Goal: Book appointment/travel/reservation

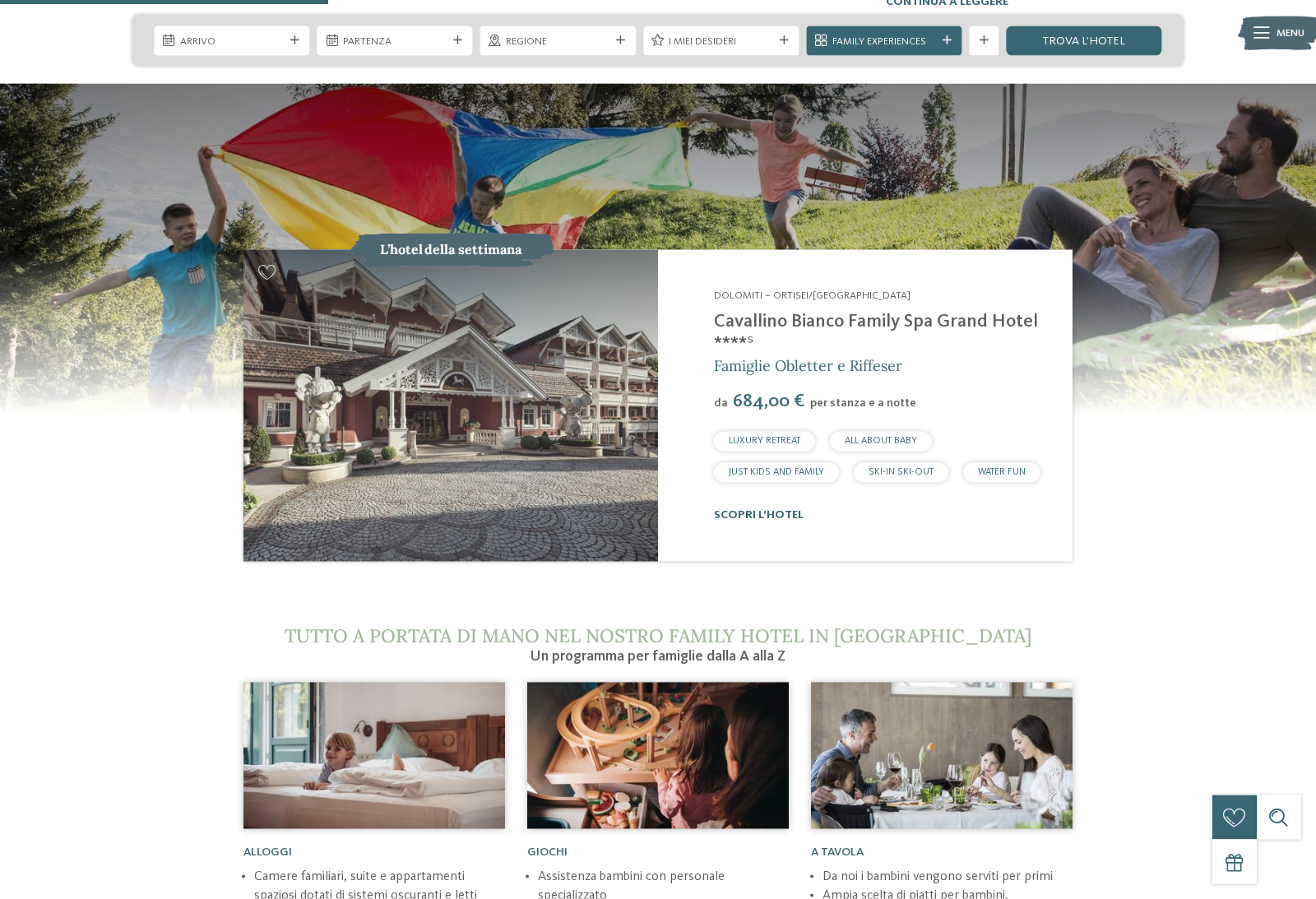
scroll to position [1685, 0]
click at [357, 412] on img at bounding box center [450, 405] width 415 height 311
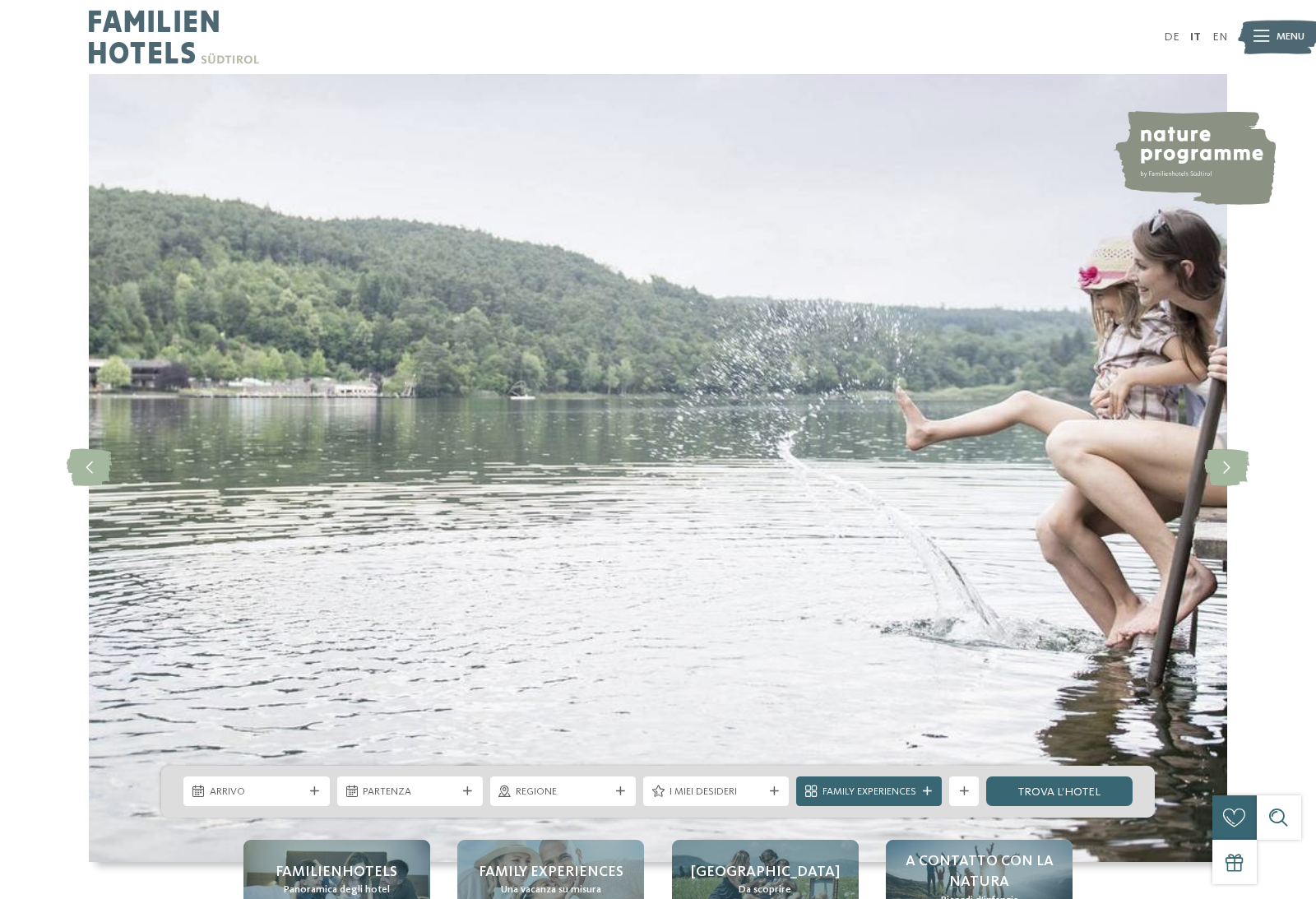
click at [277, 800] on span "Arrivo" at bounding box center [256, 792] width 94 height 15
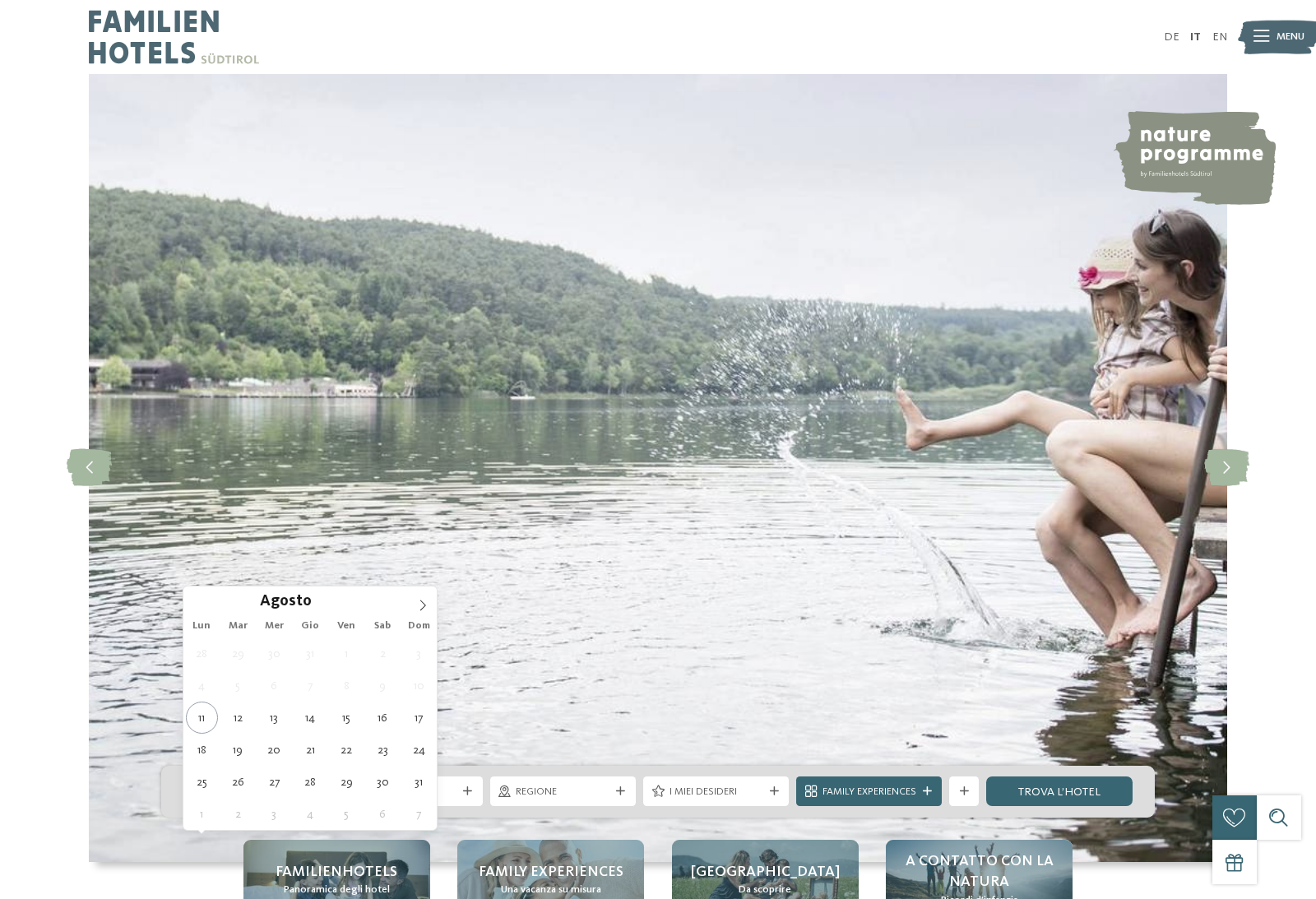
type div "23.08.2025"
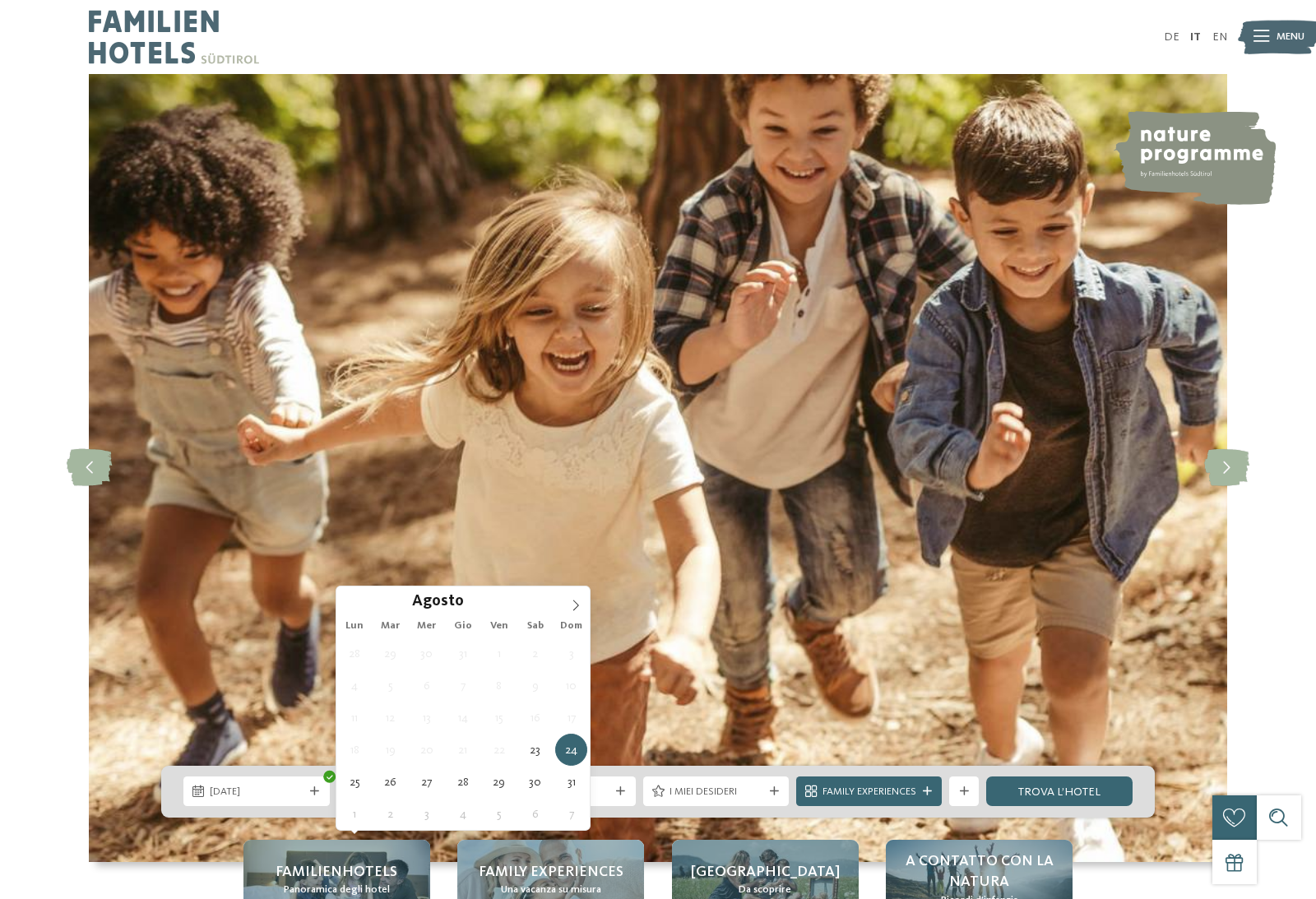
type div "28.08.2025"
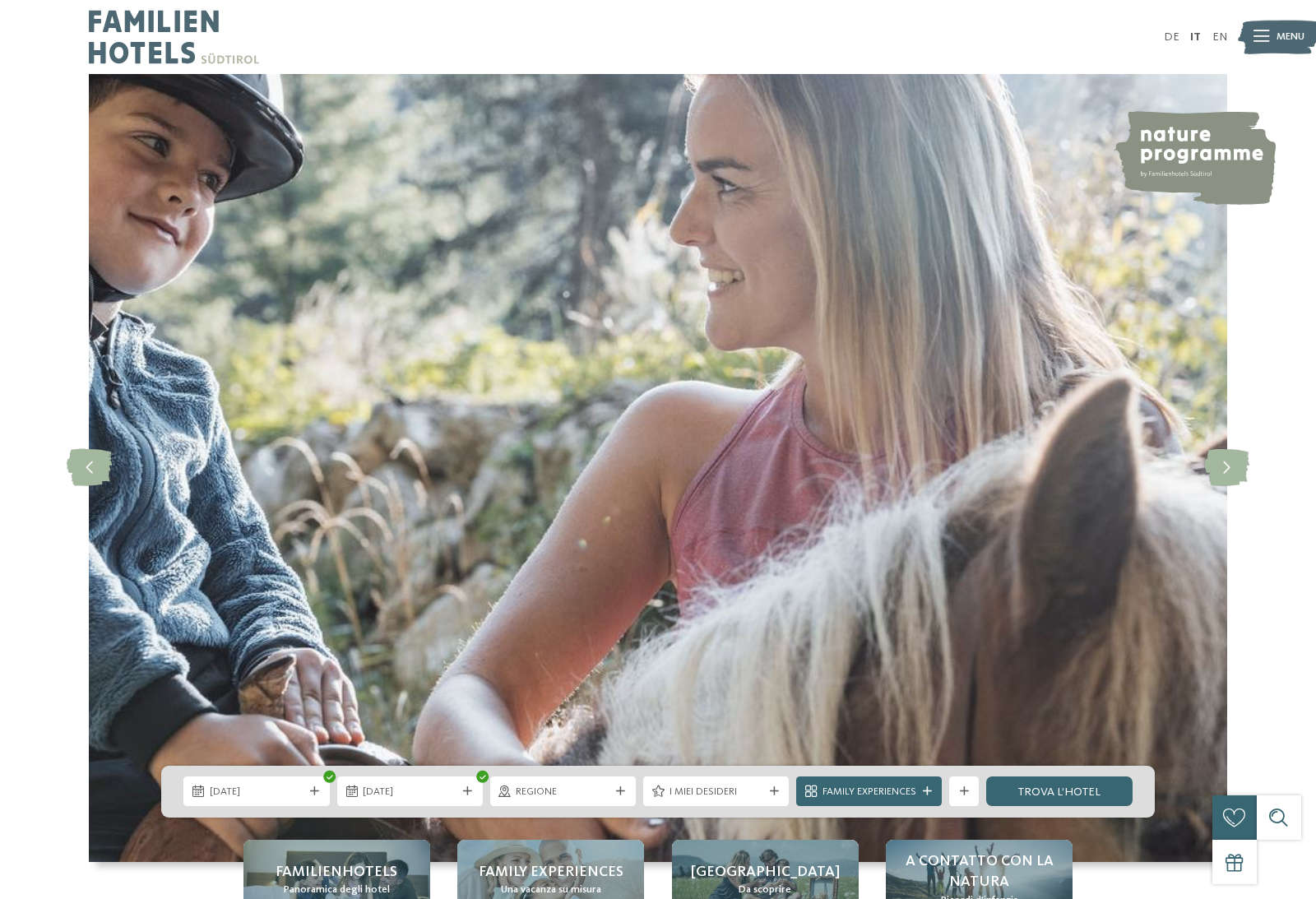
click at [613, 796] on div at bounding box center [621, 791] width 15 height 9
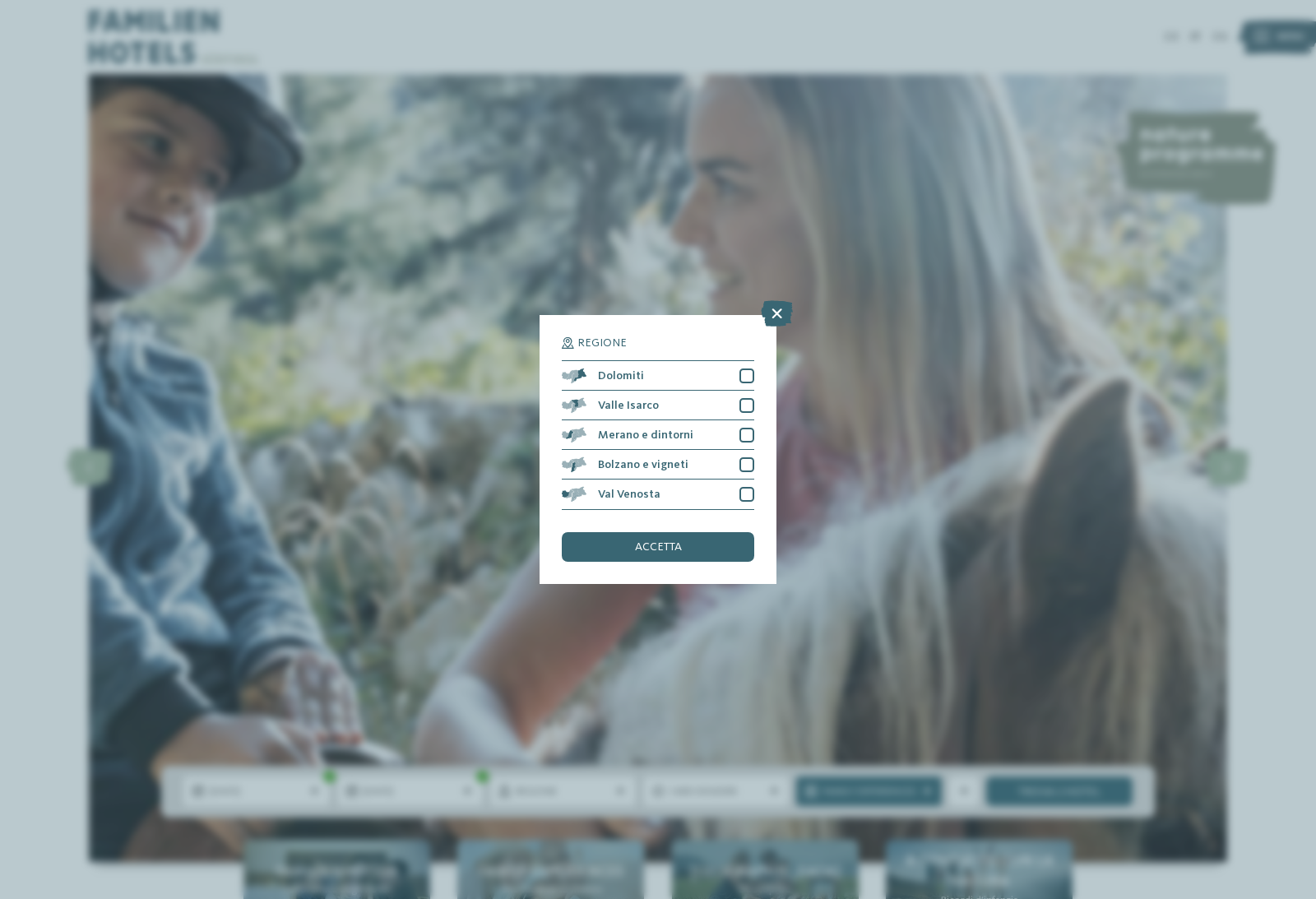
click at [616, 459] on span "Bolzano e vigneti" at bounding box center [643, 465] width 90 height 12
click at [622, 532] on div "accetta" at bounding box center [658, 547] width 193 height 30
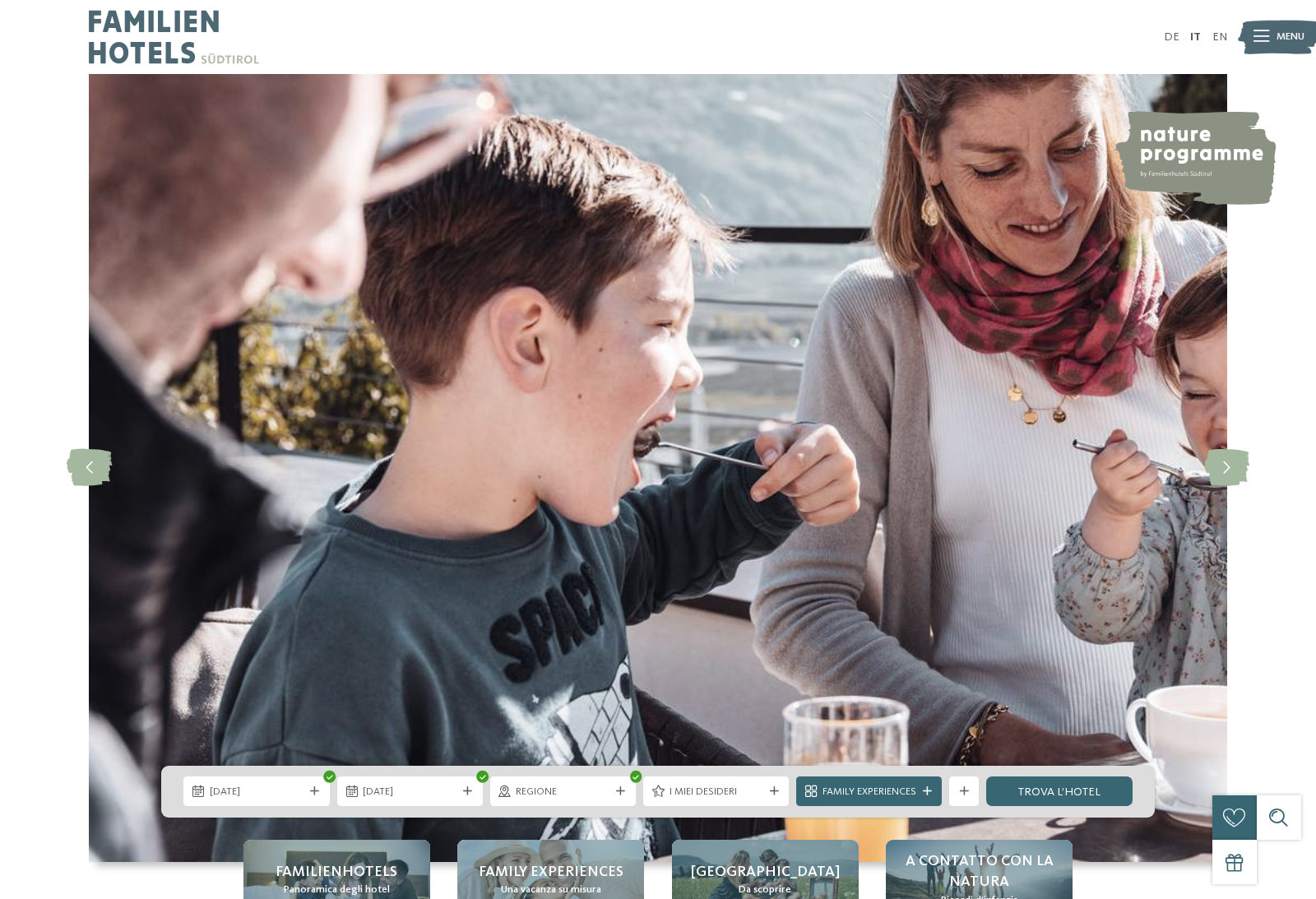
click at [690, 800] on span "I miei desideri" at bounding box center [716, 792] width 94 height 15
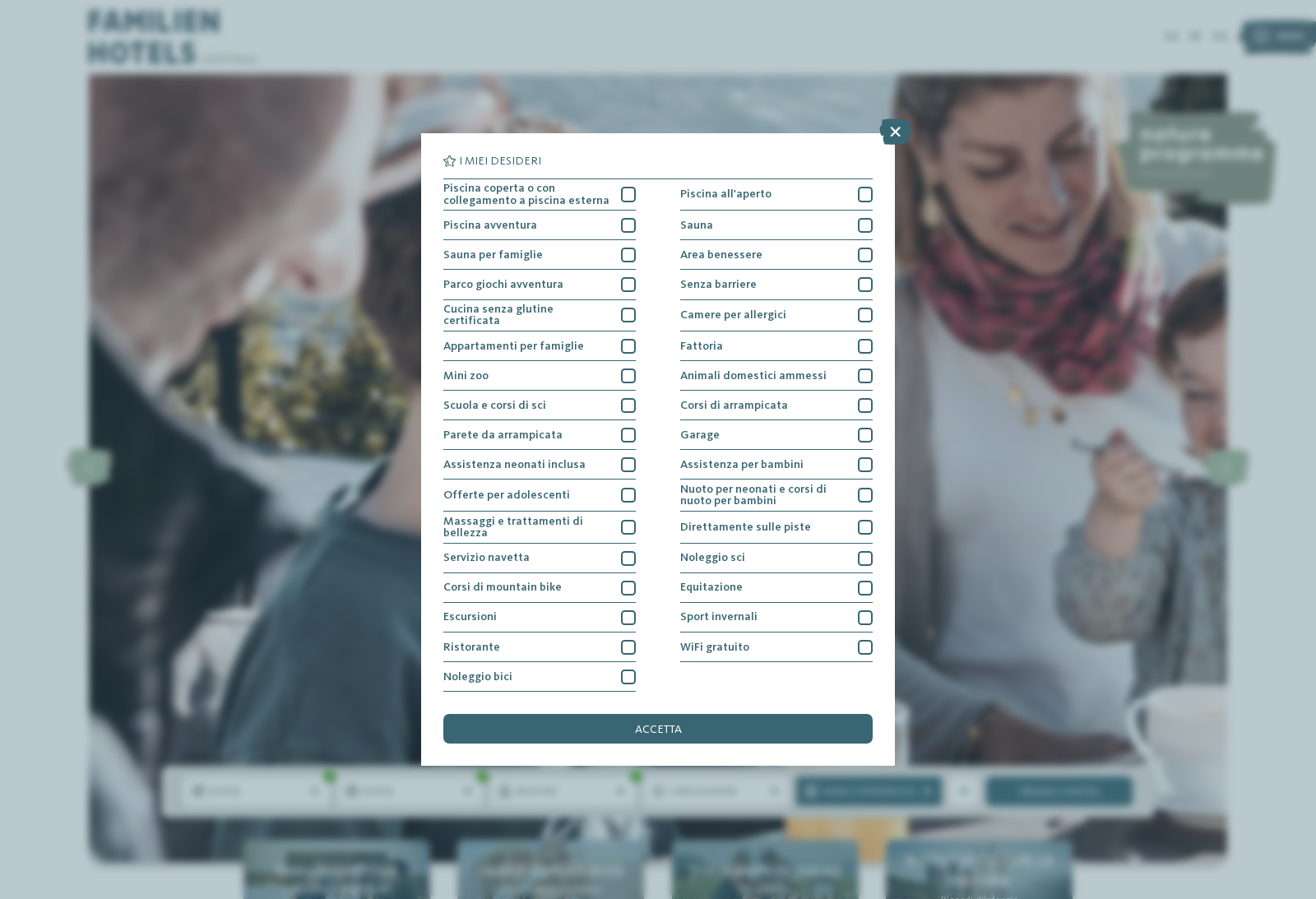
click at [886, 118] on icon at bounding box center [895, 132] width 32 height 26
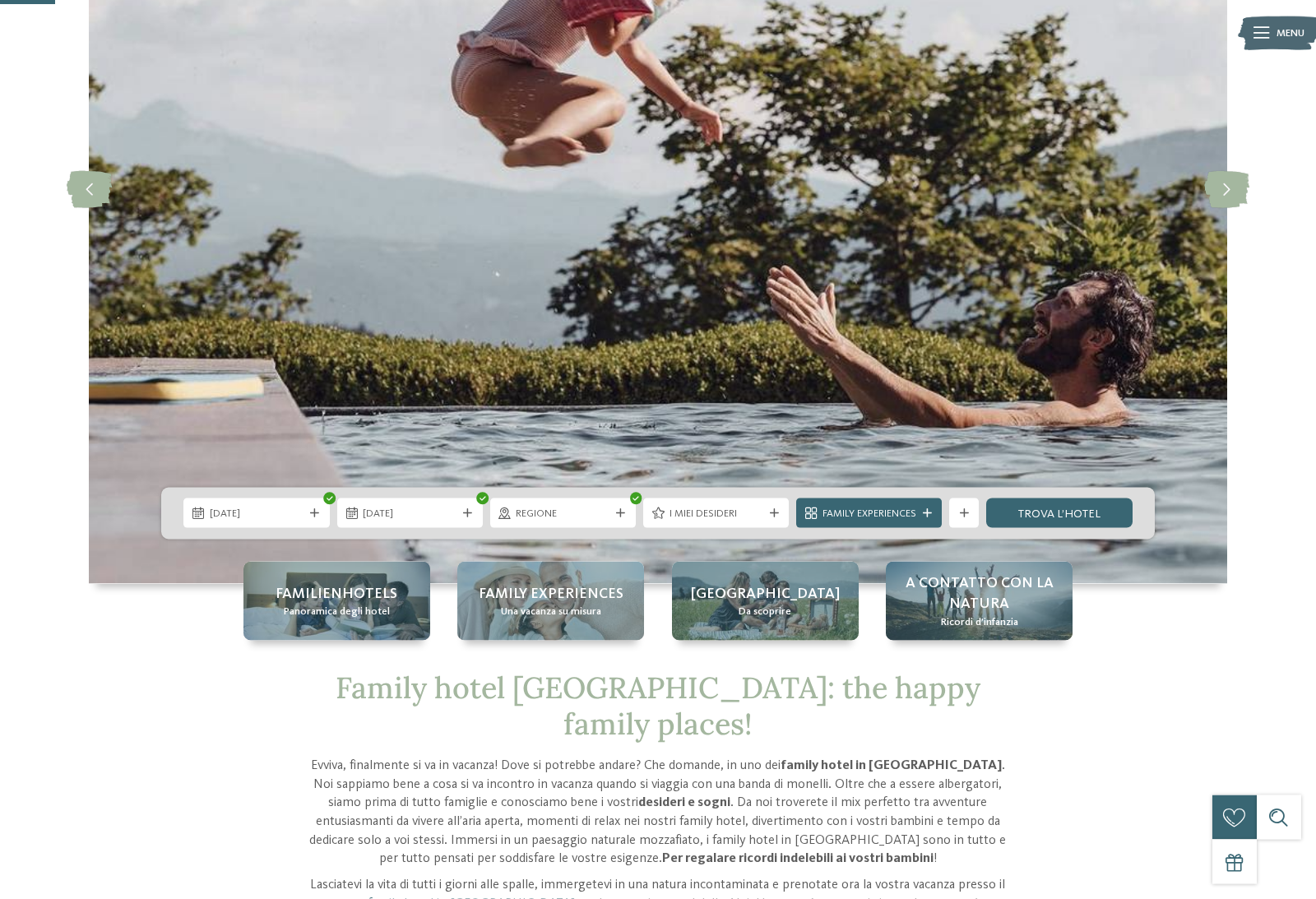
scroll to position [286, 0]
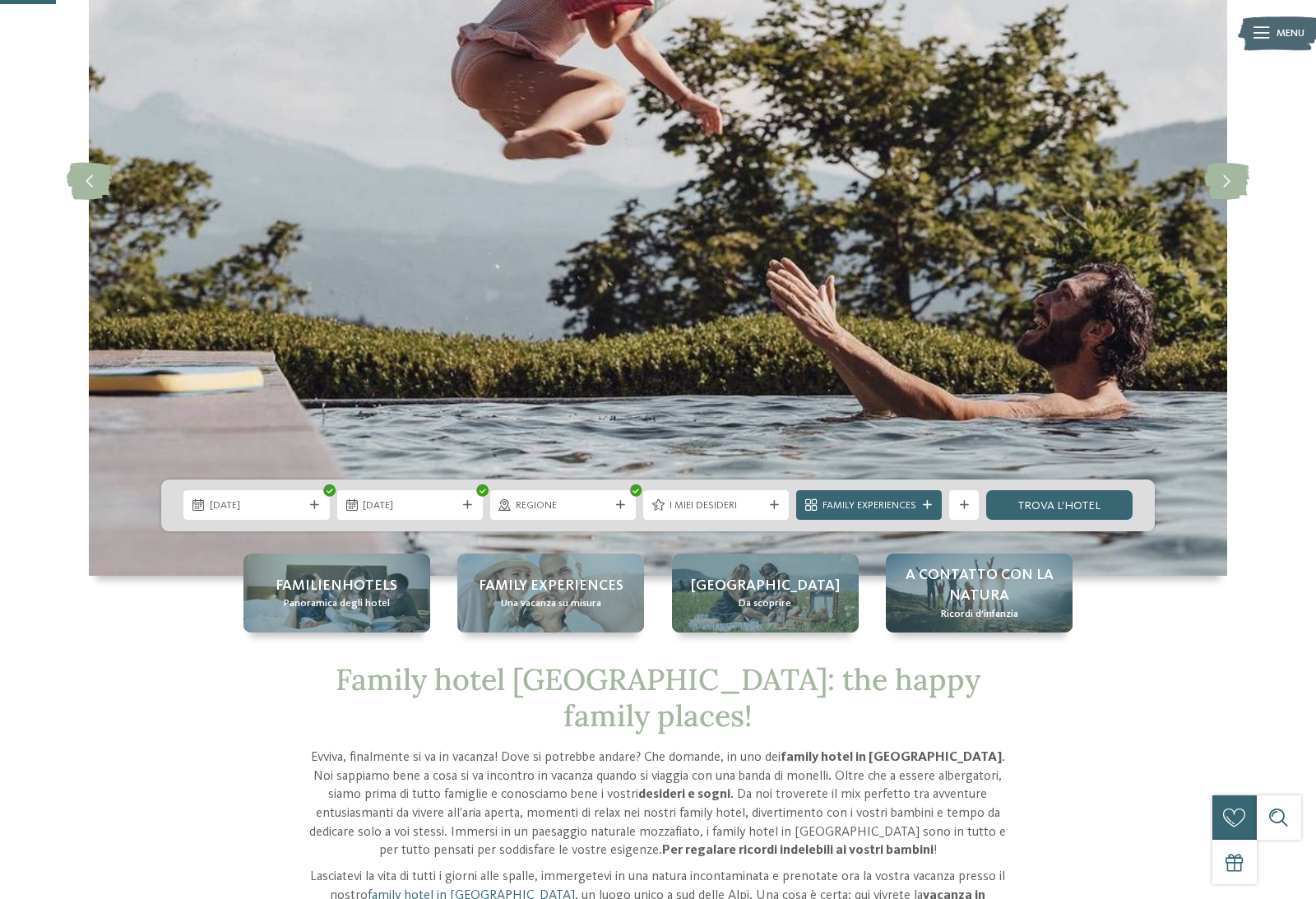
click at [963, 510] on icon at bounding box center [964, 505] width 9 height 9
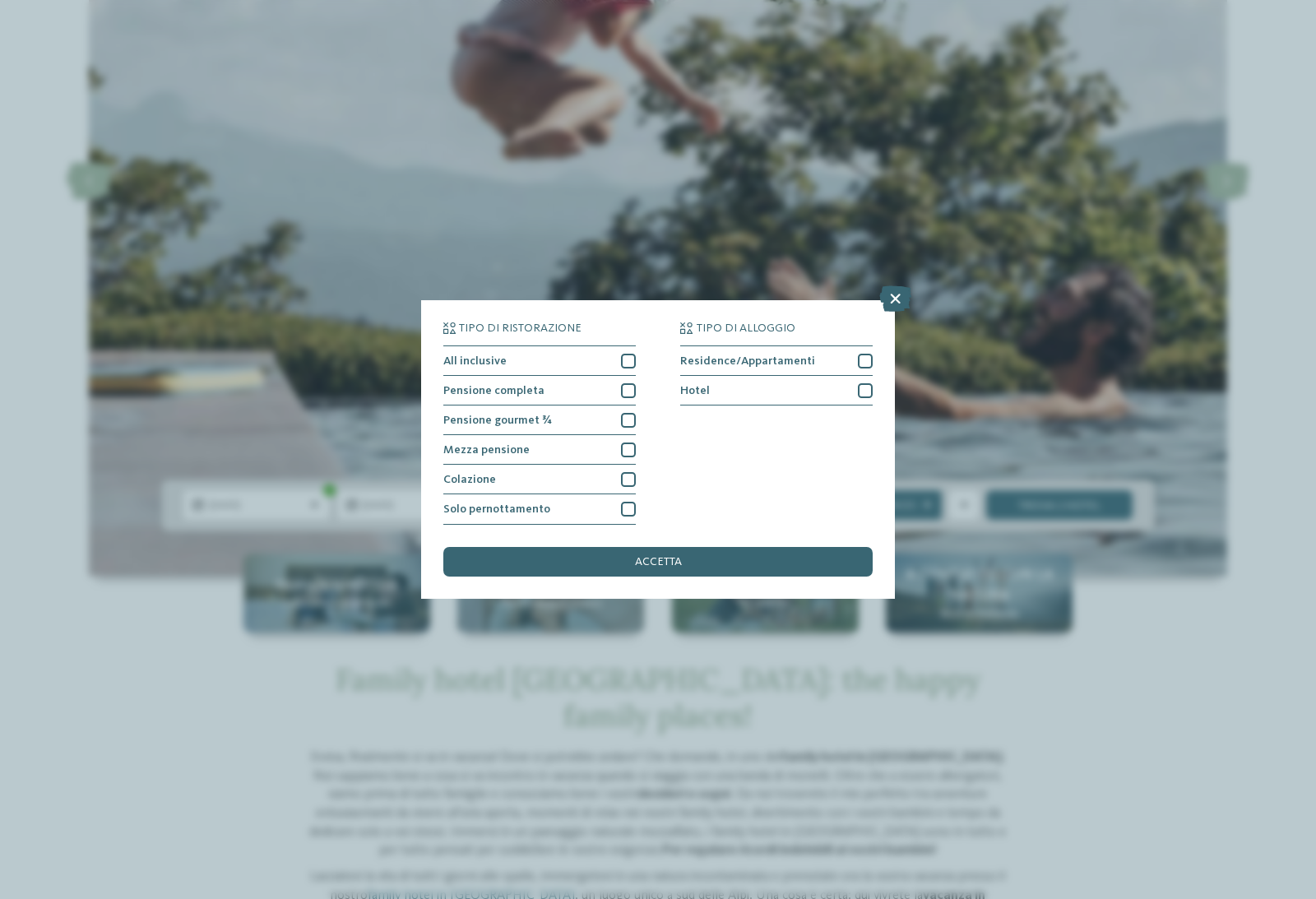
click at [897, 286] on icon at bounding box center [895, 300] width 32 height 26
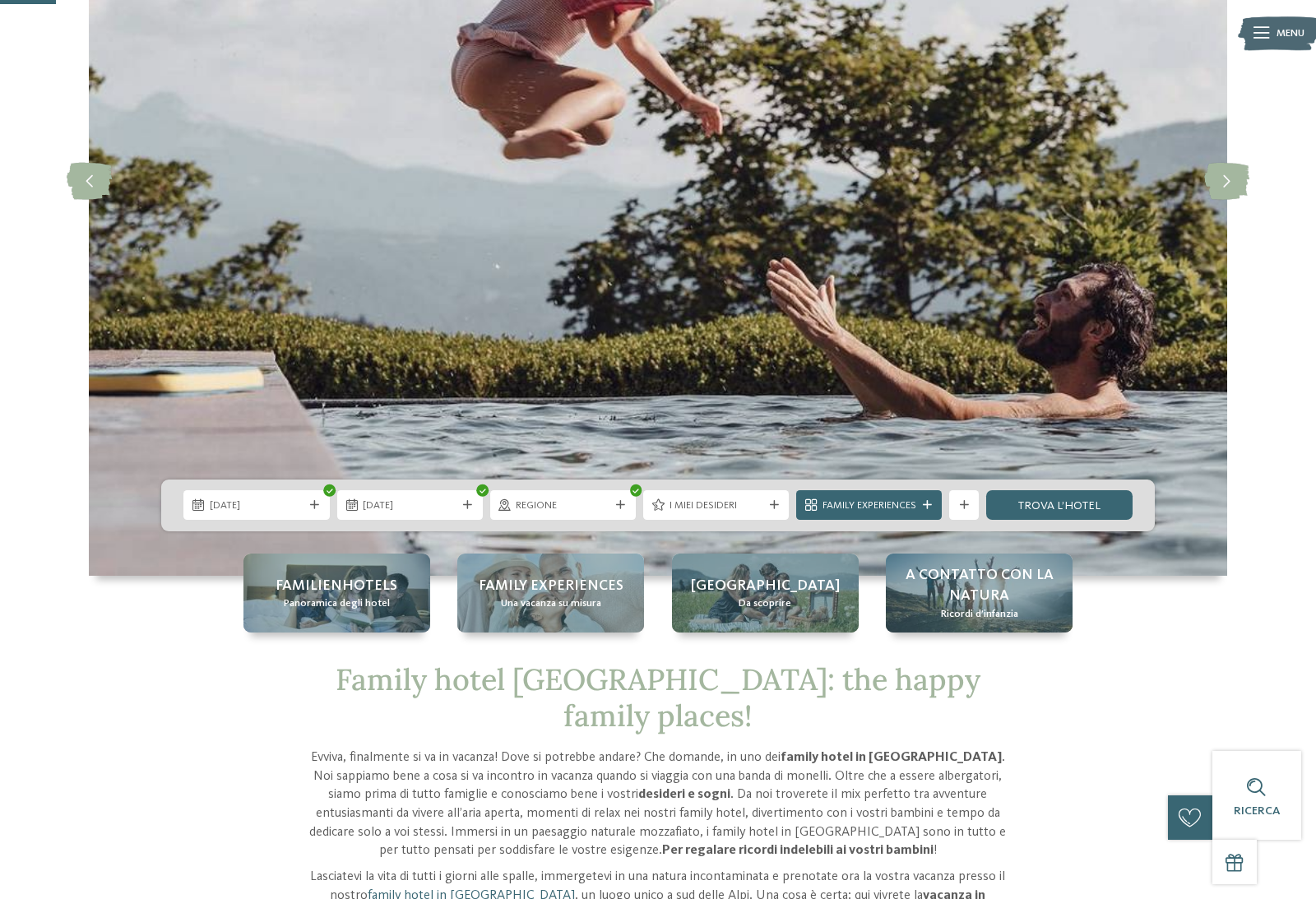
click at [1072, 520] on link "trova l’hotel" at bounding box center [1059, 505] width 146 height 30
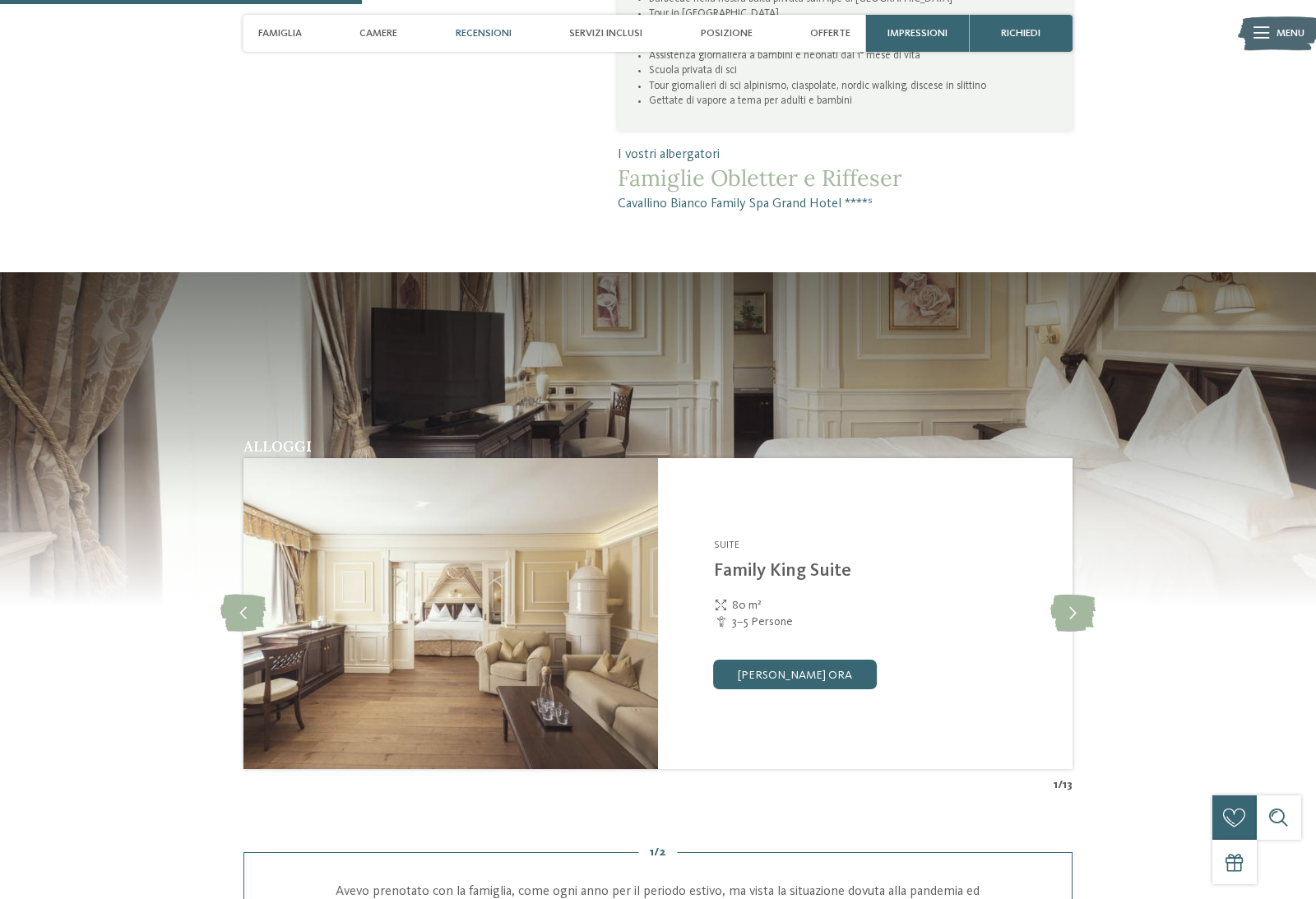
scroll to position [1406, 0]
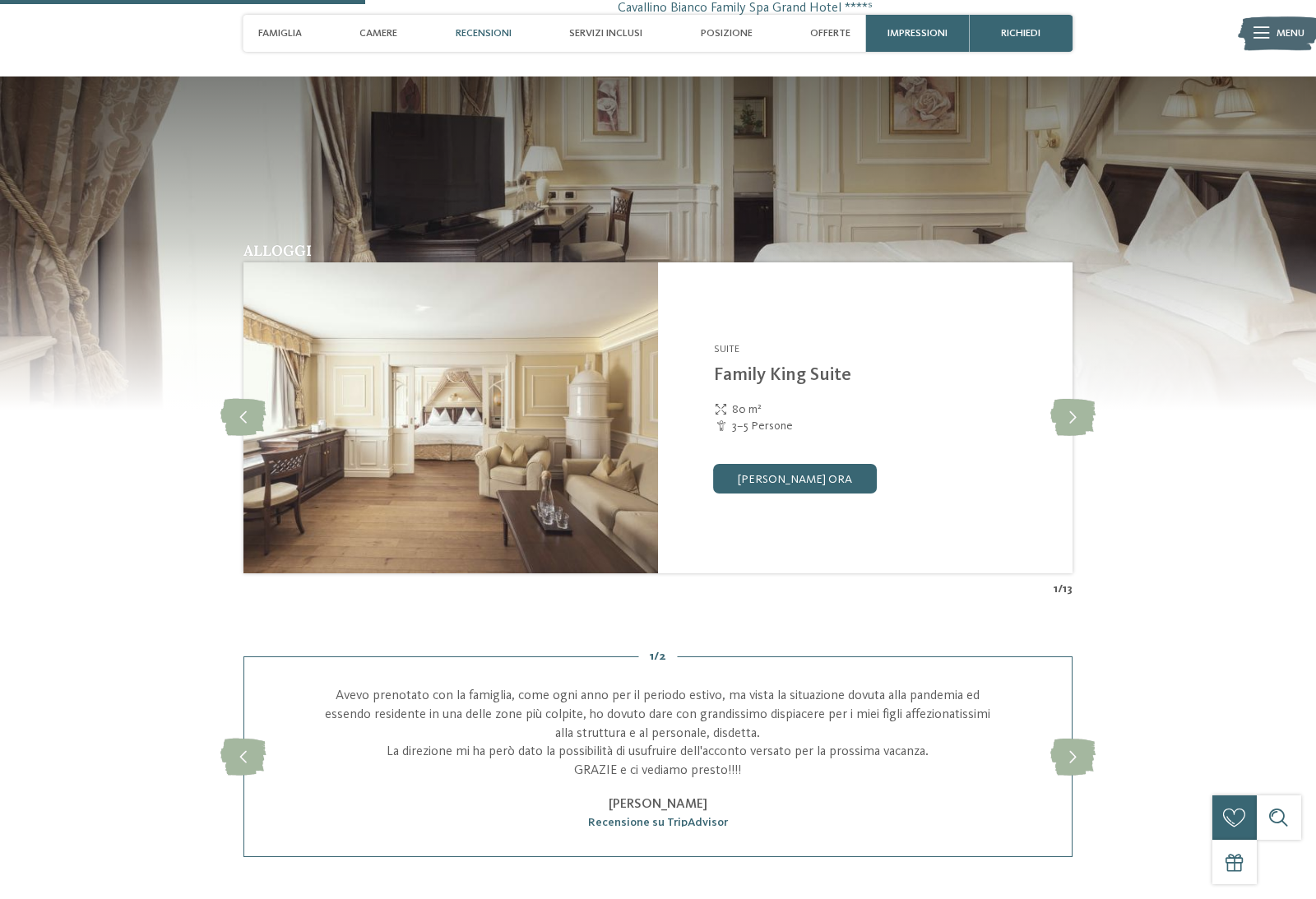
click at [335, 489] on img at bounding box center [450, 418] width 415 height 311
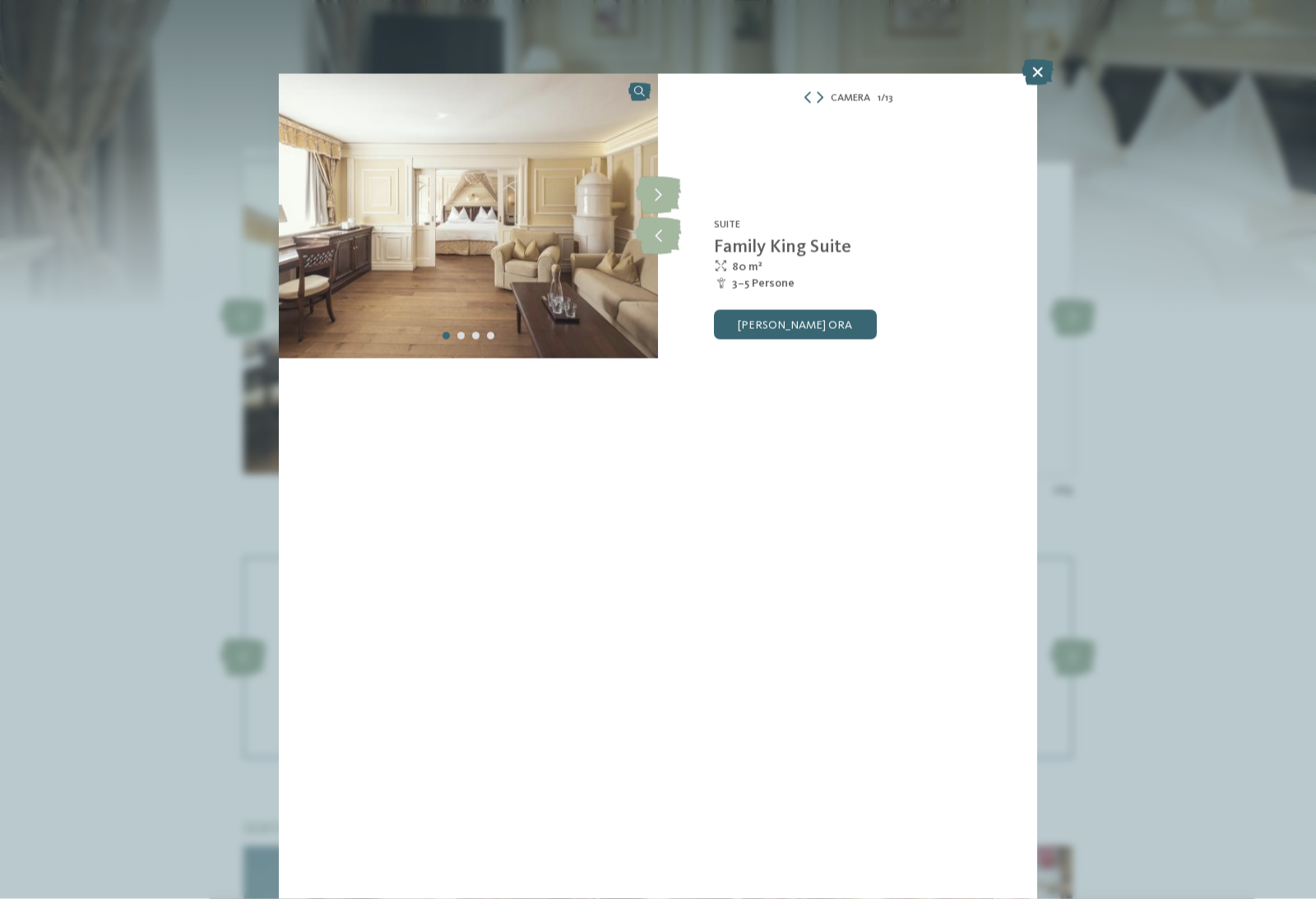
scroll to position [1531, 0]
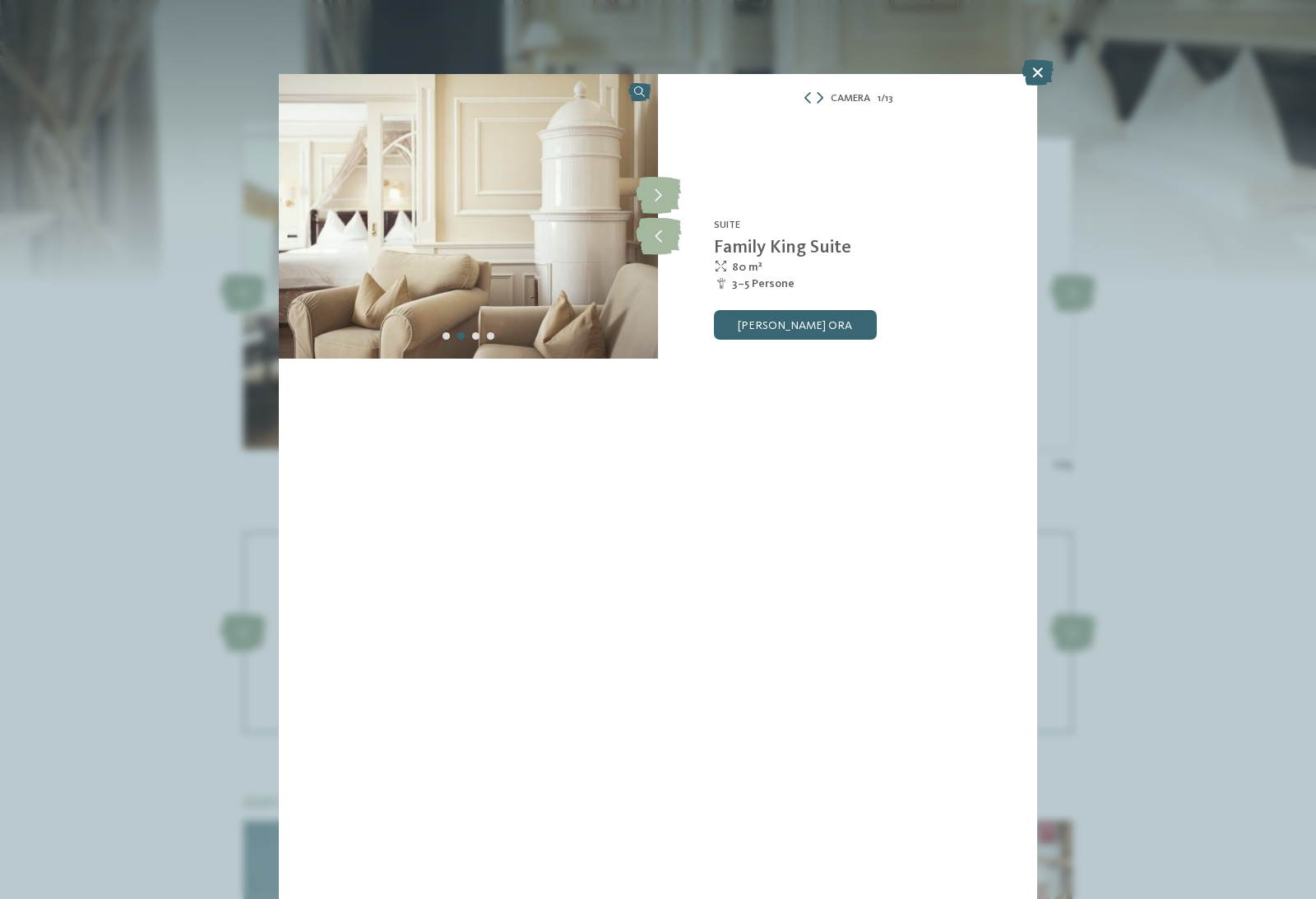
click at [1035, 81] on icon at bounding box center [1037, 73] width 32 height 26
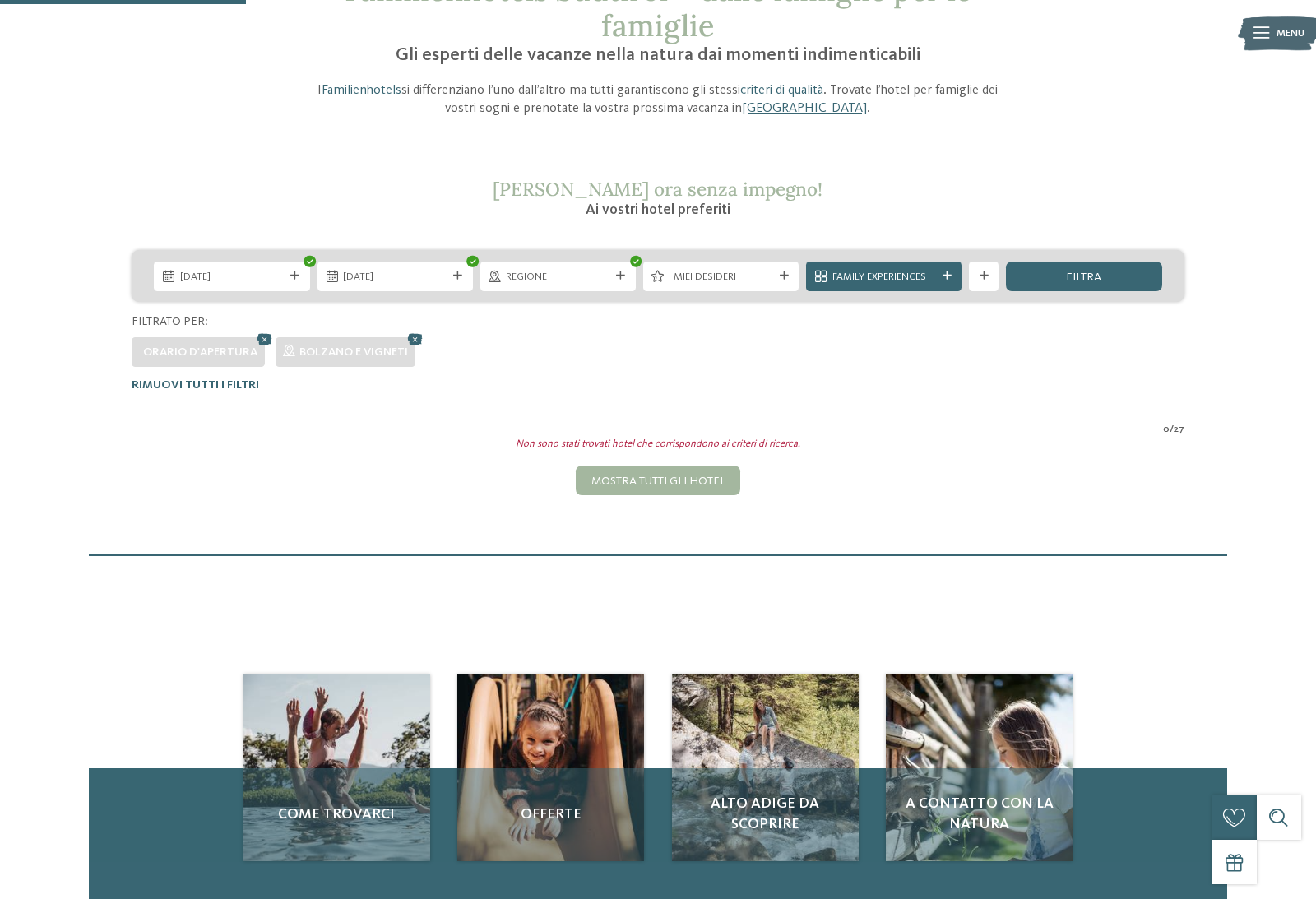
scroll to position [100, 0]
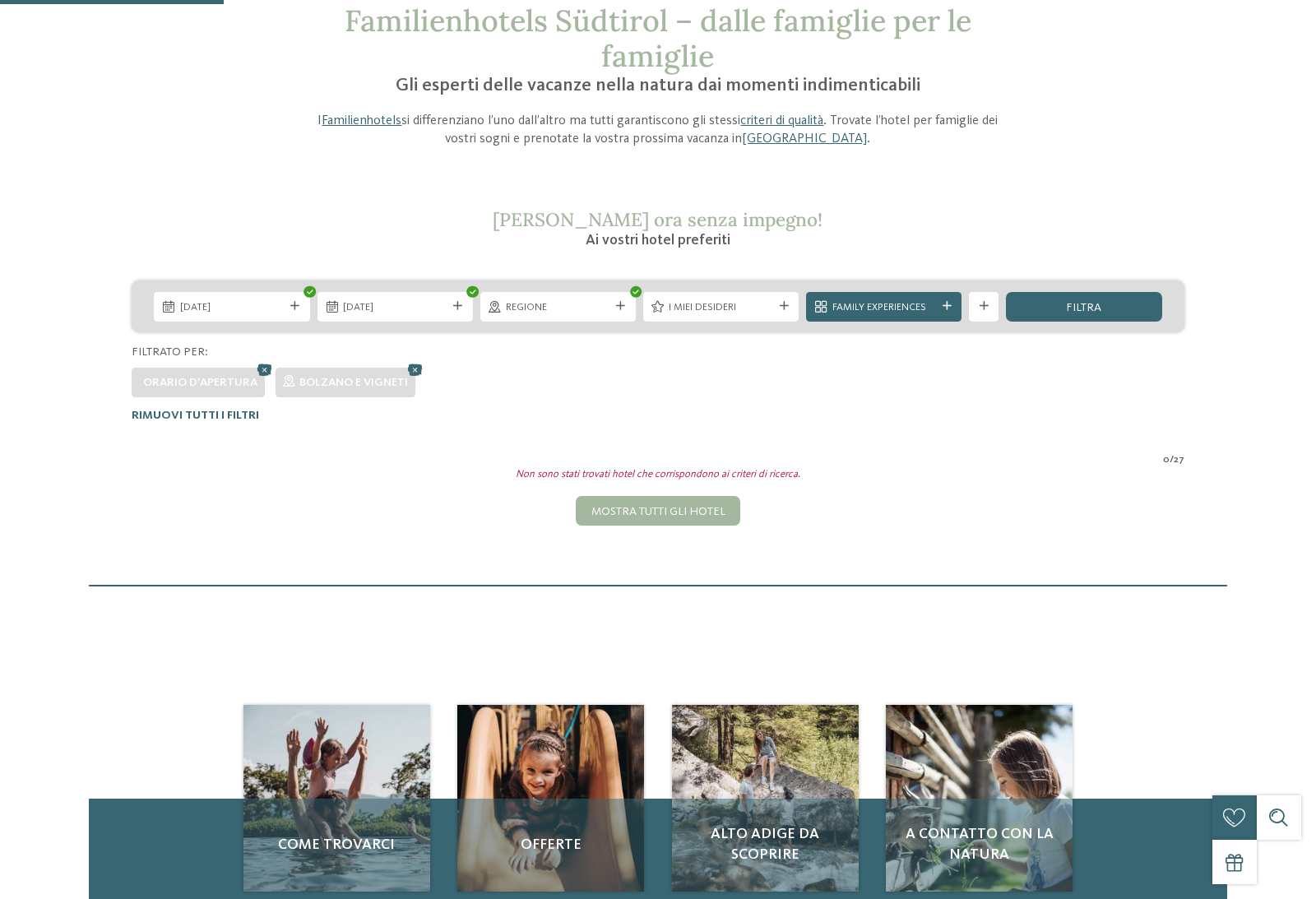
click at [613, 507] on div "Mostra tutti gli hotel" at bounding box center [658, 511] width 164 height 30
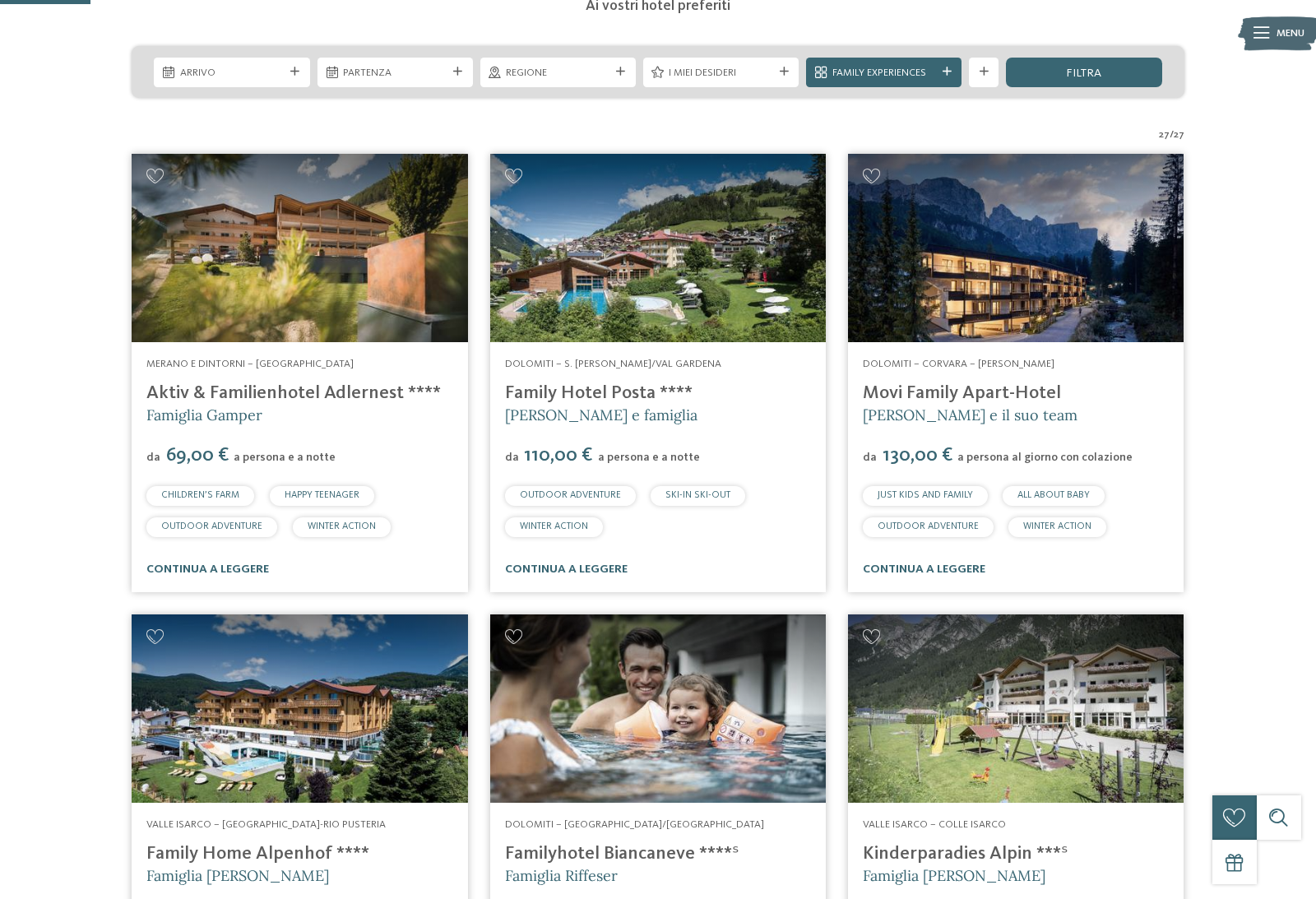
scroll to position [384, 0]
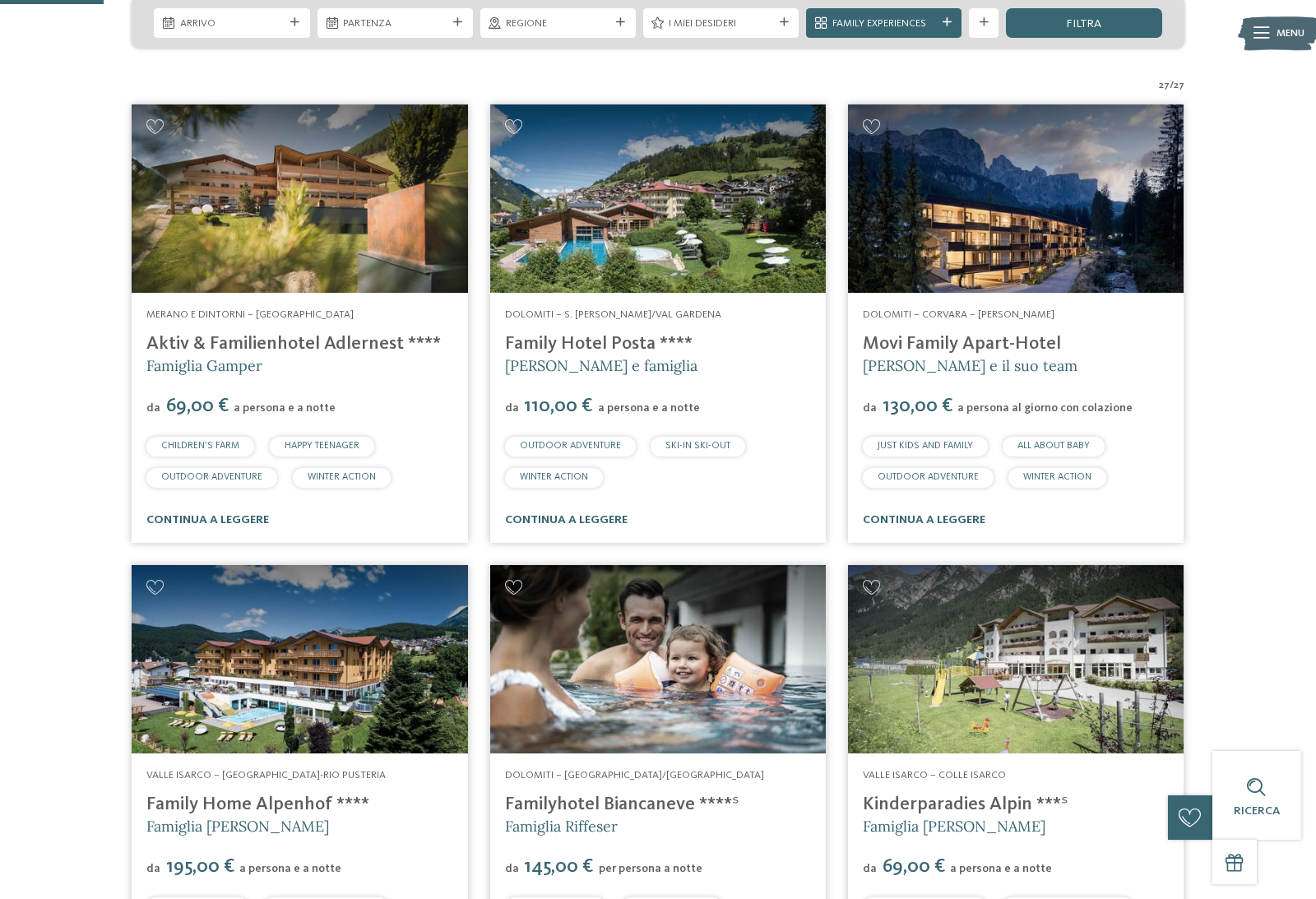
click at [293, 233] on img at bounding box center [300, 199] width 336 height 190
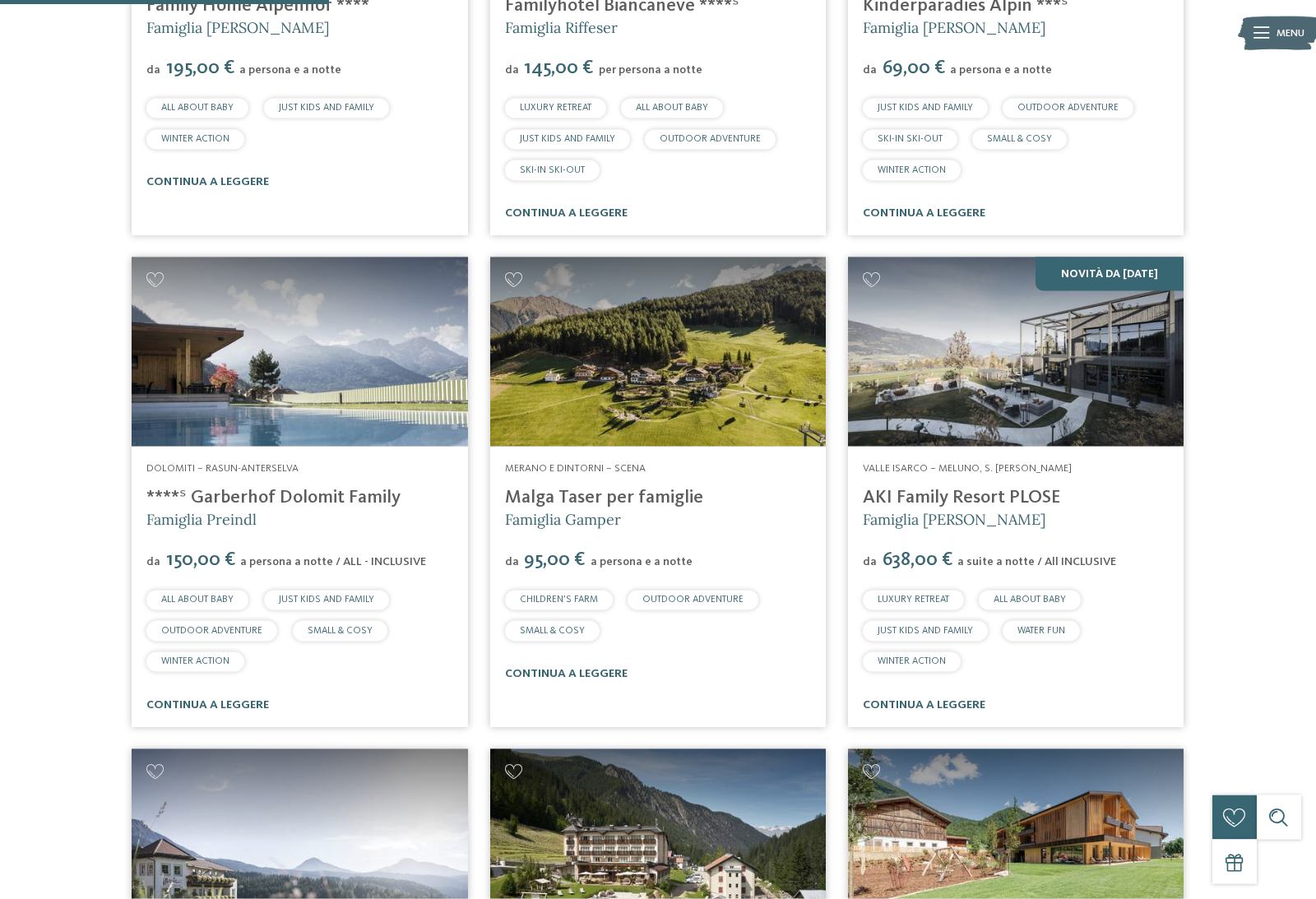
scroll to position [1207, 0]
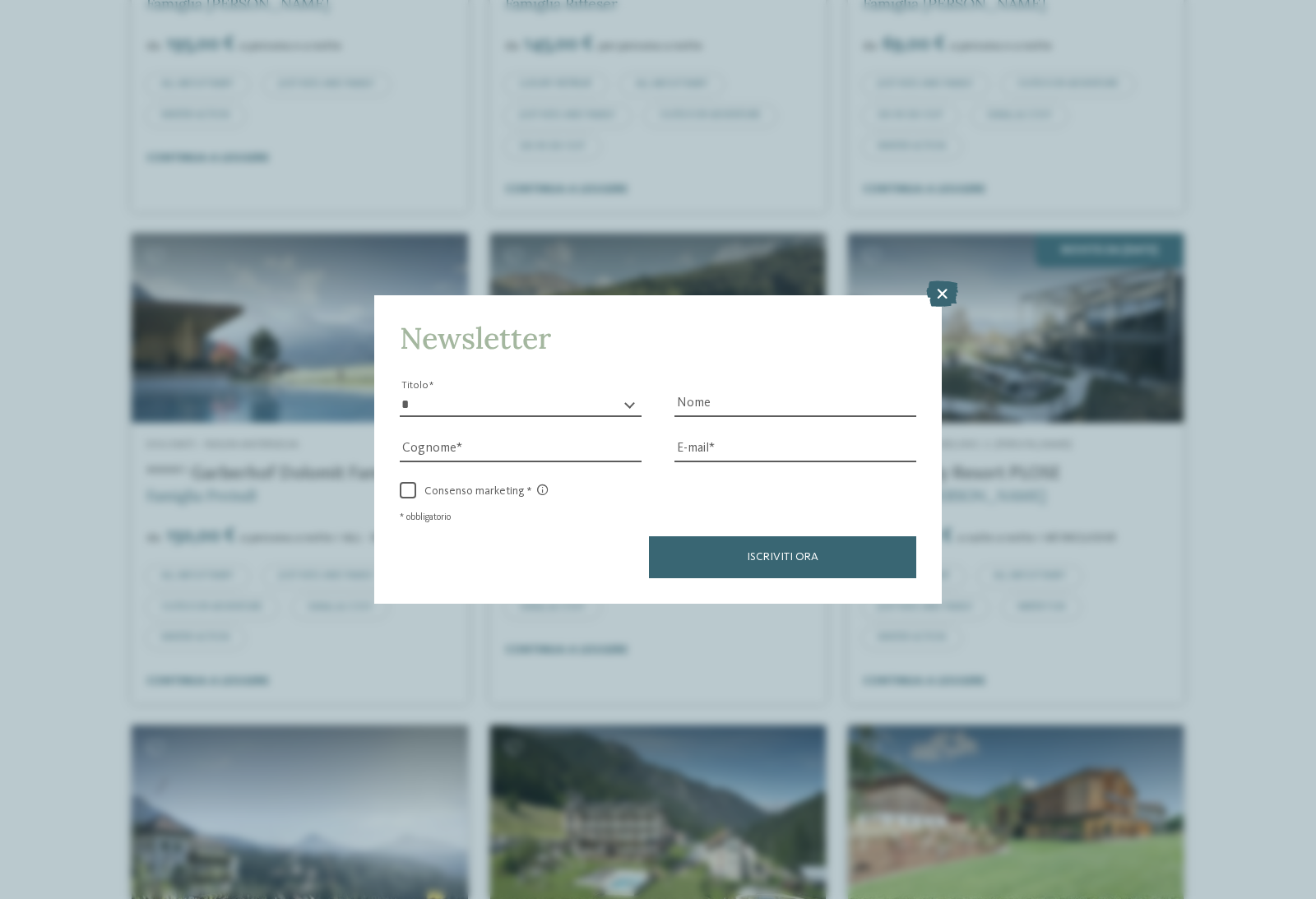
click at [942, 202] on div "Newsletter * ****** ******* ******** ****** Titolo Nome Cognome Fax" at bounding box center [658, 450] width 1316 height 899
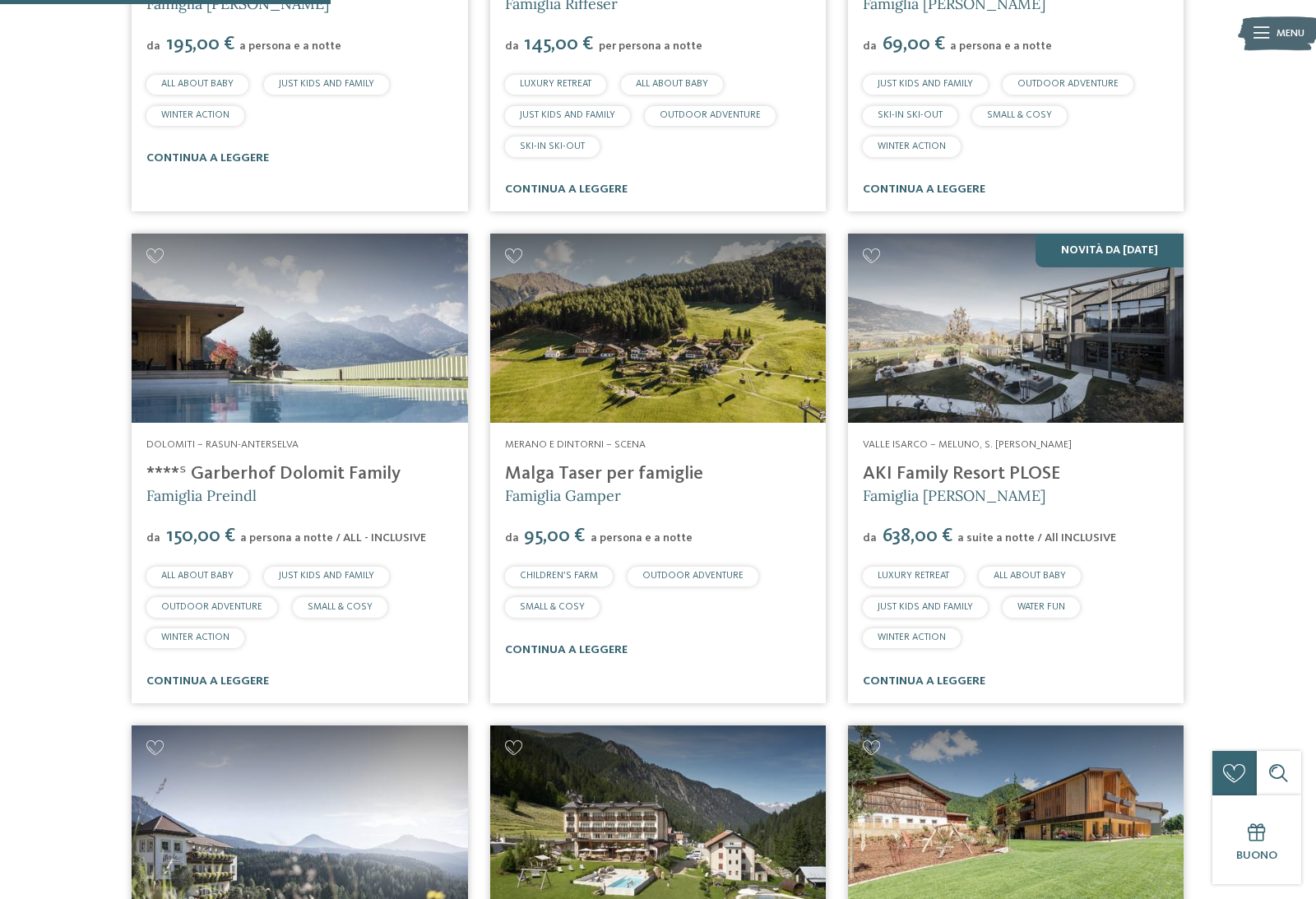
click at [490, 885] on img at bounding box center [658, 820] width 336 height 190
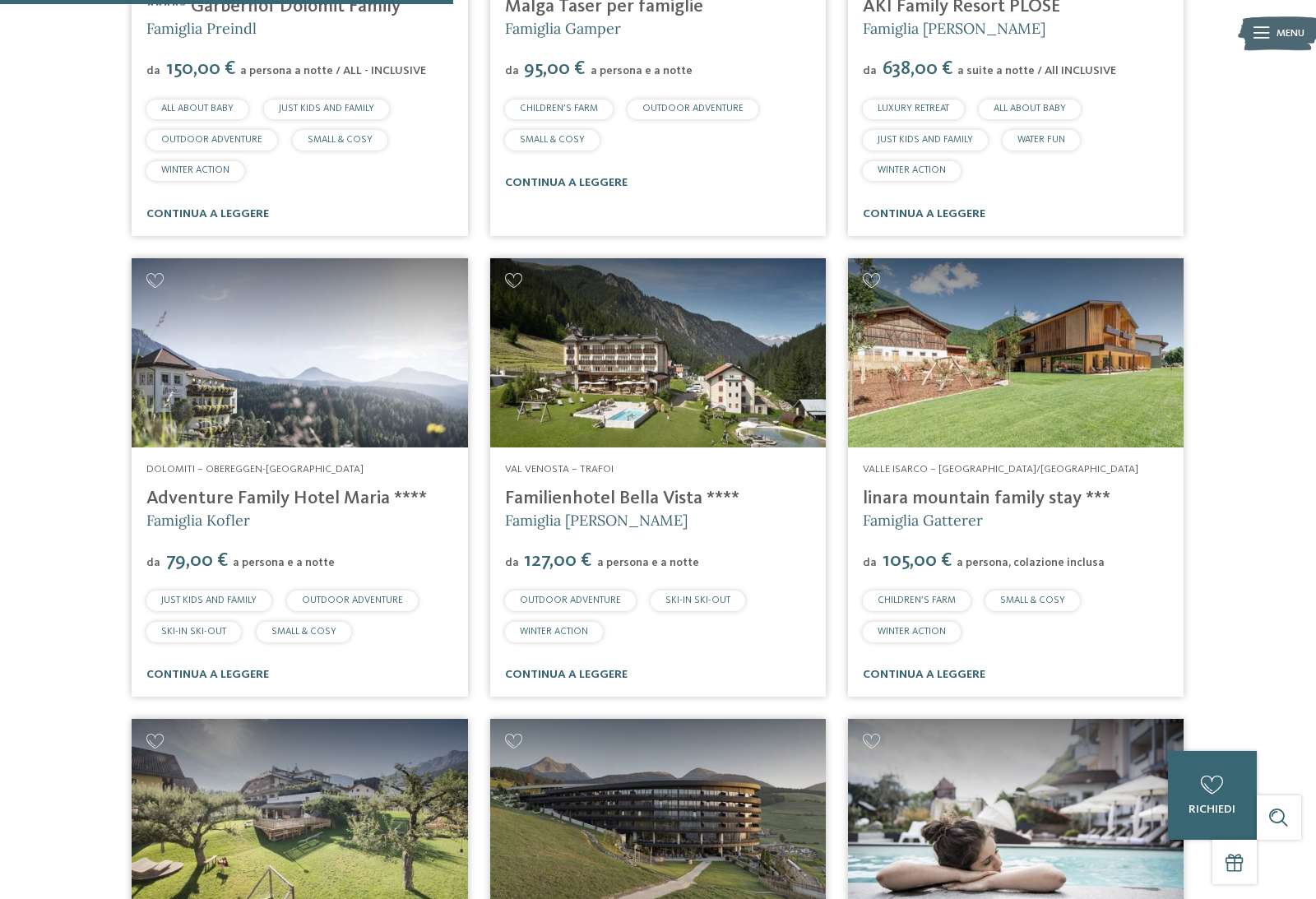
scroll to position [1674, 0]
click at [213, 377] on img at bounding box center [300, 353] width 336 height 190
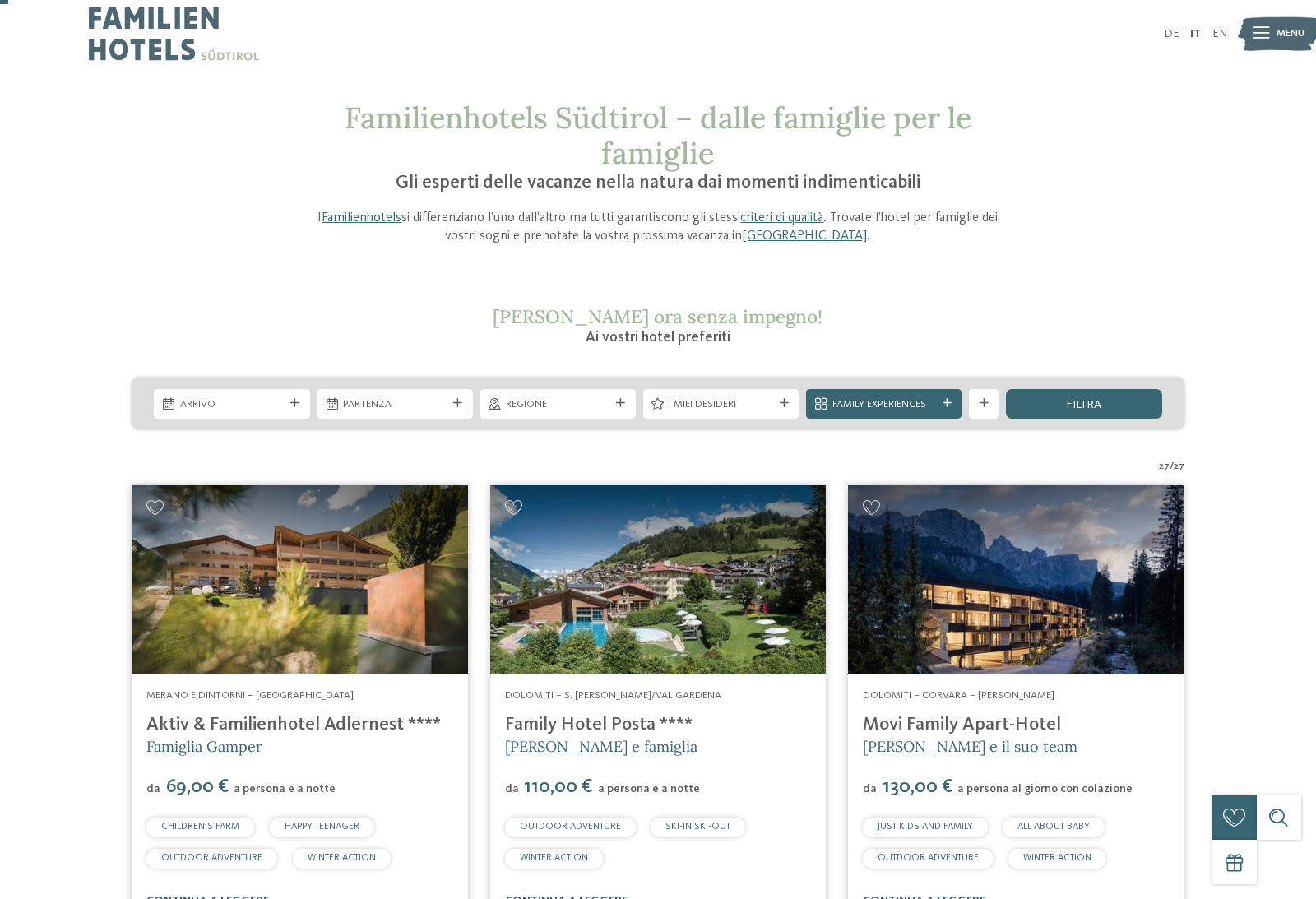
scroll to position [50, 0]
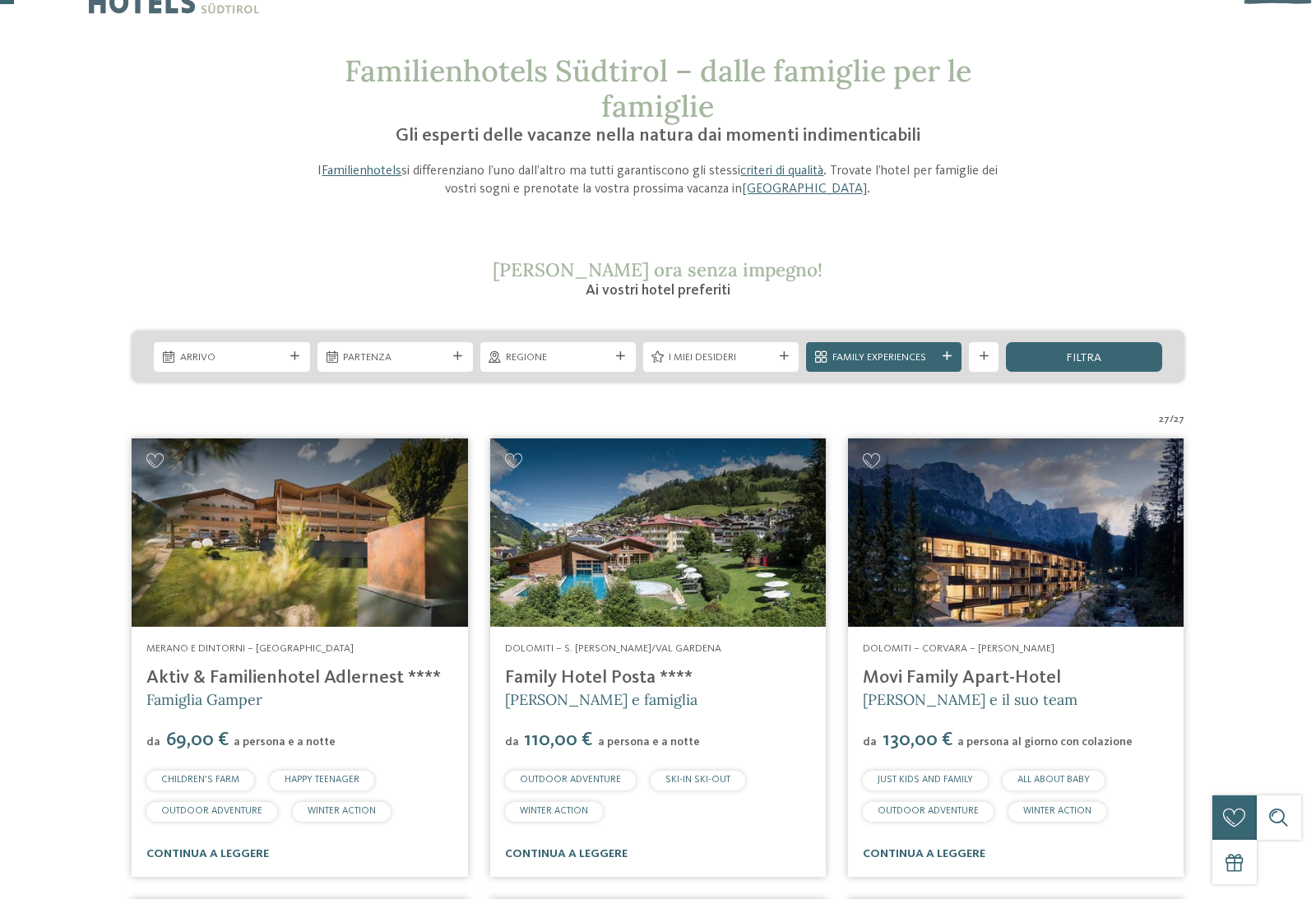
click at [597, 563] on img at bounding box center [658, 533] width 336 height 190
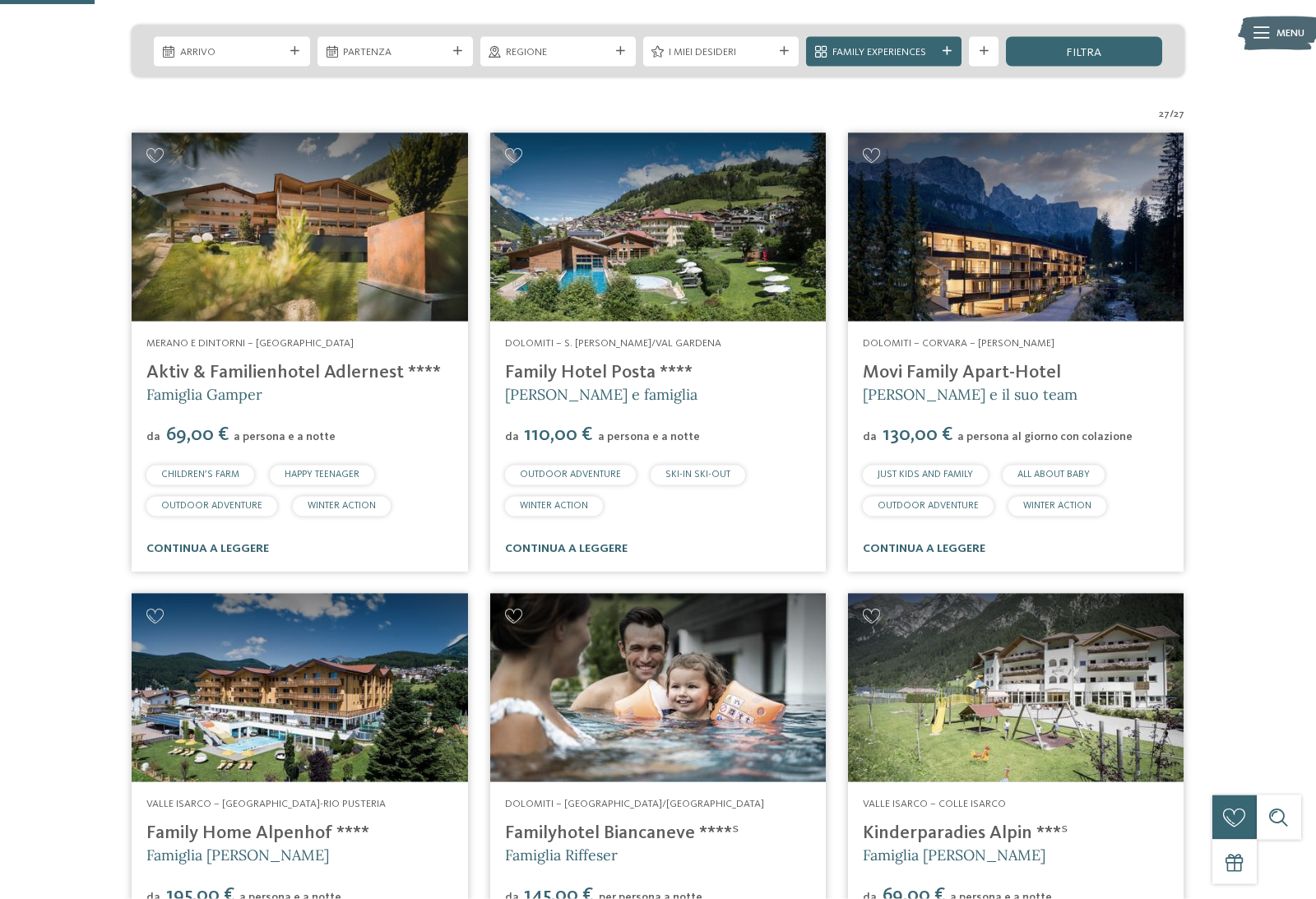
scroll to position [386, 0]
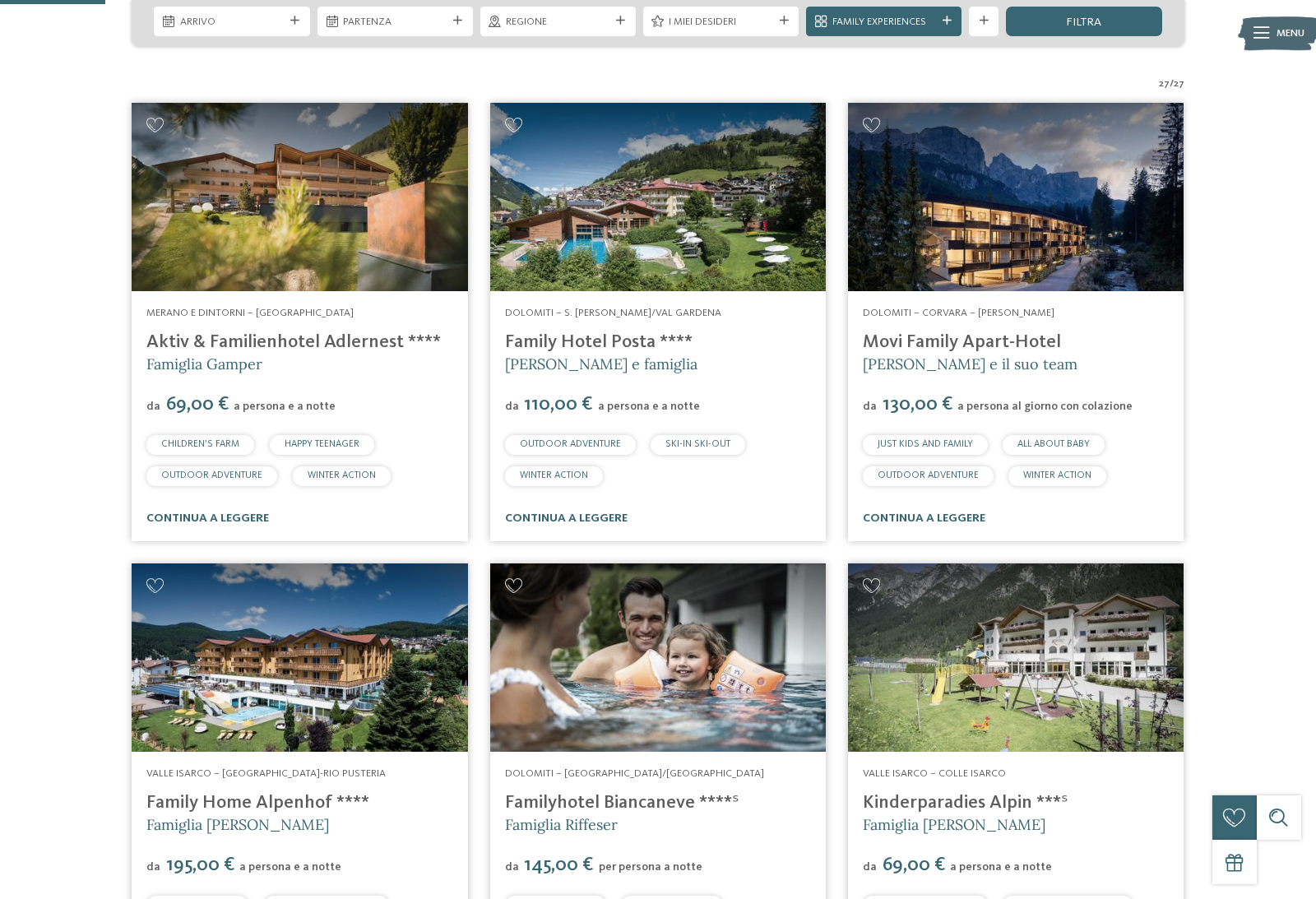
click at [214, 239] on img at bounding box center [300, 197] width 336 height 190
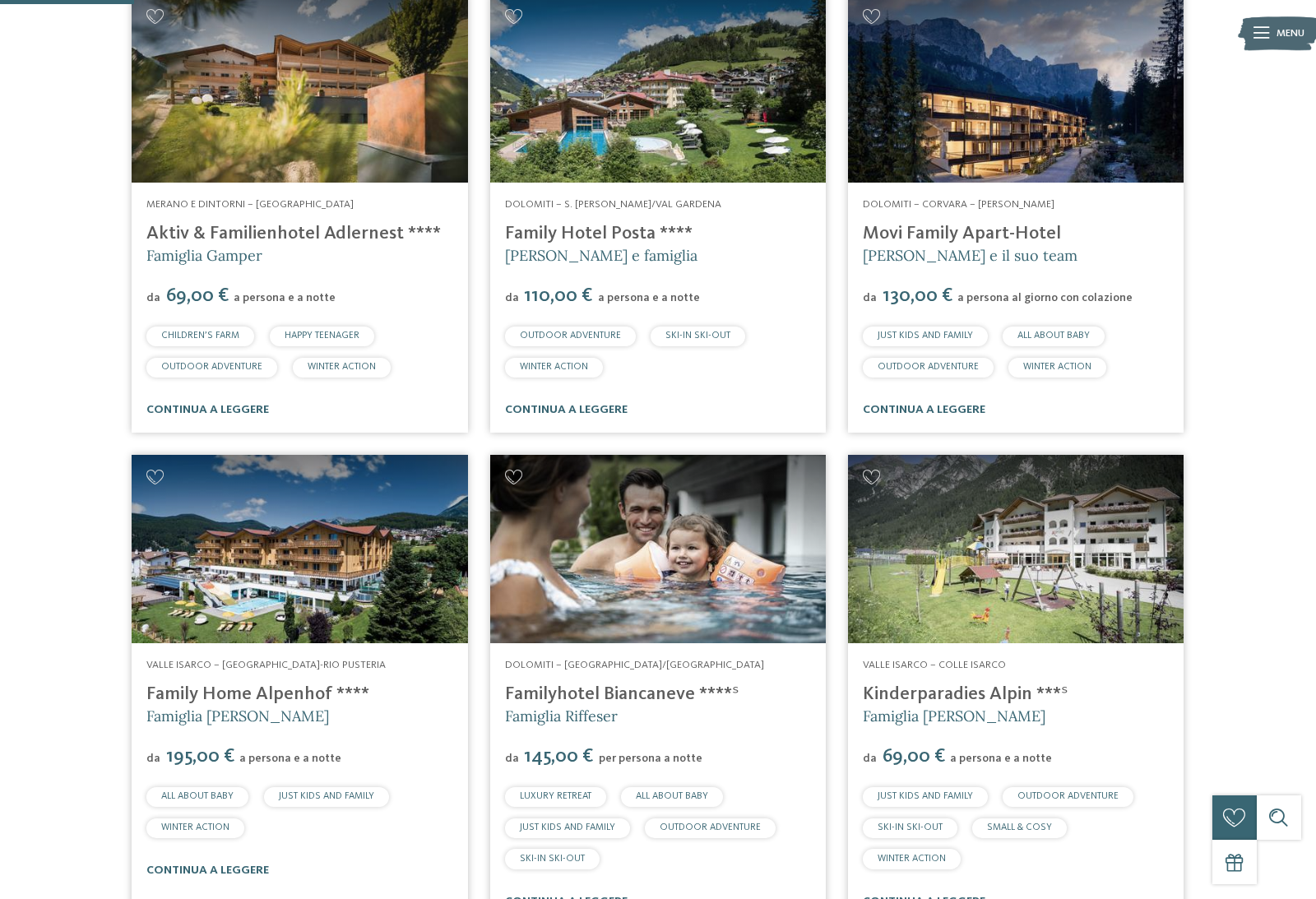
scroll to position [508, 0]
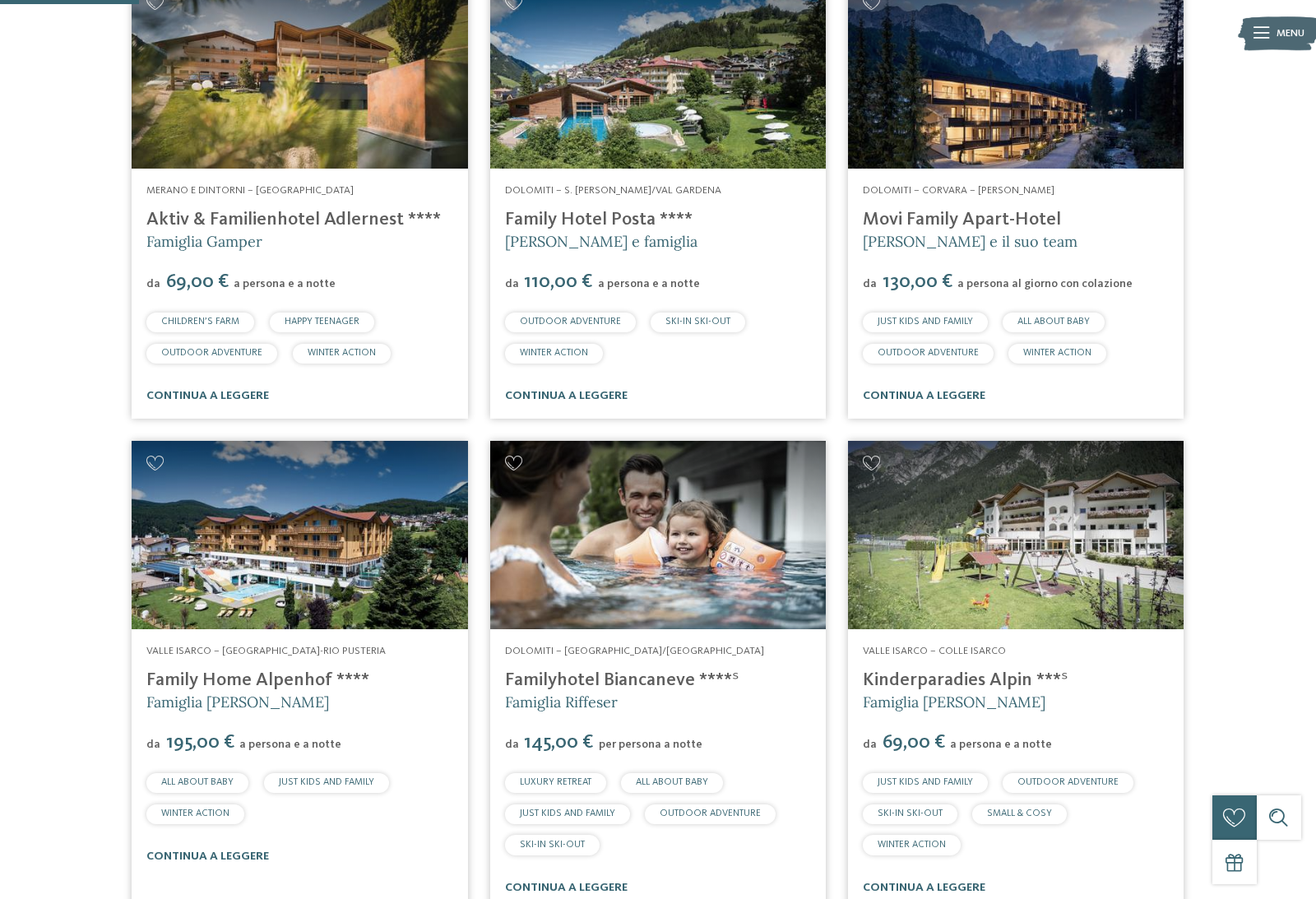
click at [736, 675] on link "Familyhotel Biancaneve ****ˢ" at bounding box center [622, 680] width 234 height 18
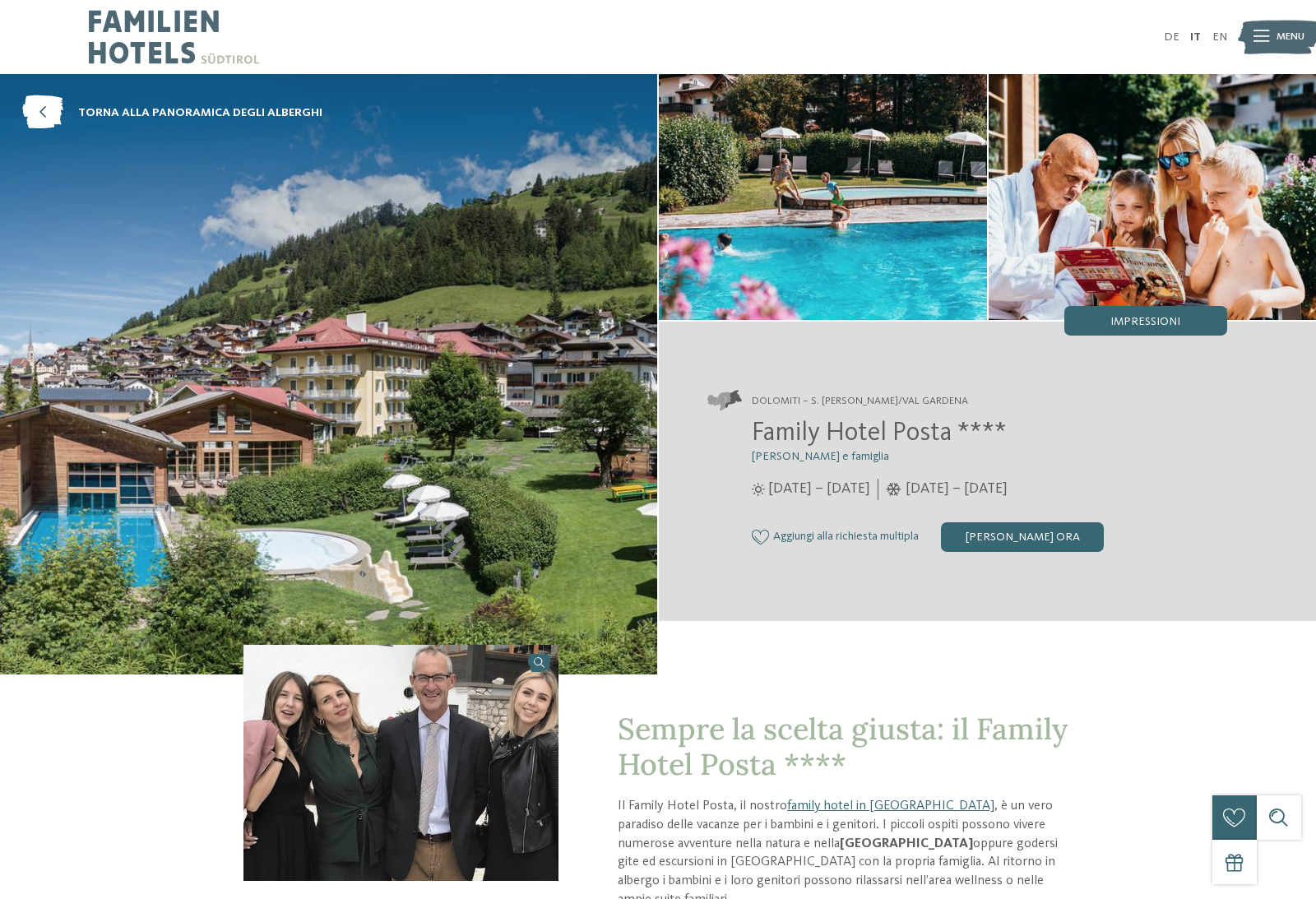
click at [392, 493] on img at bounding box center [329, 374] width 657 height 601
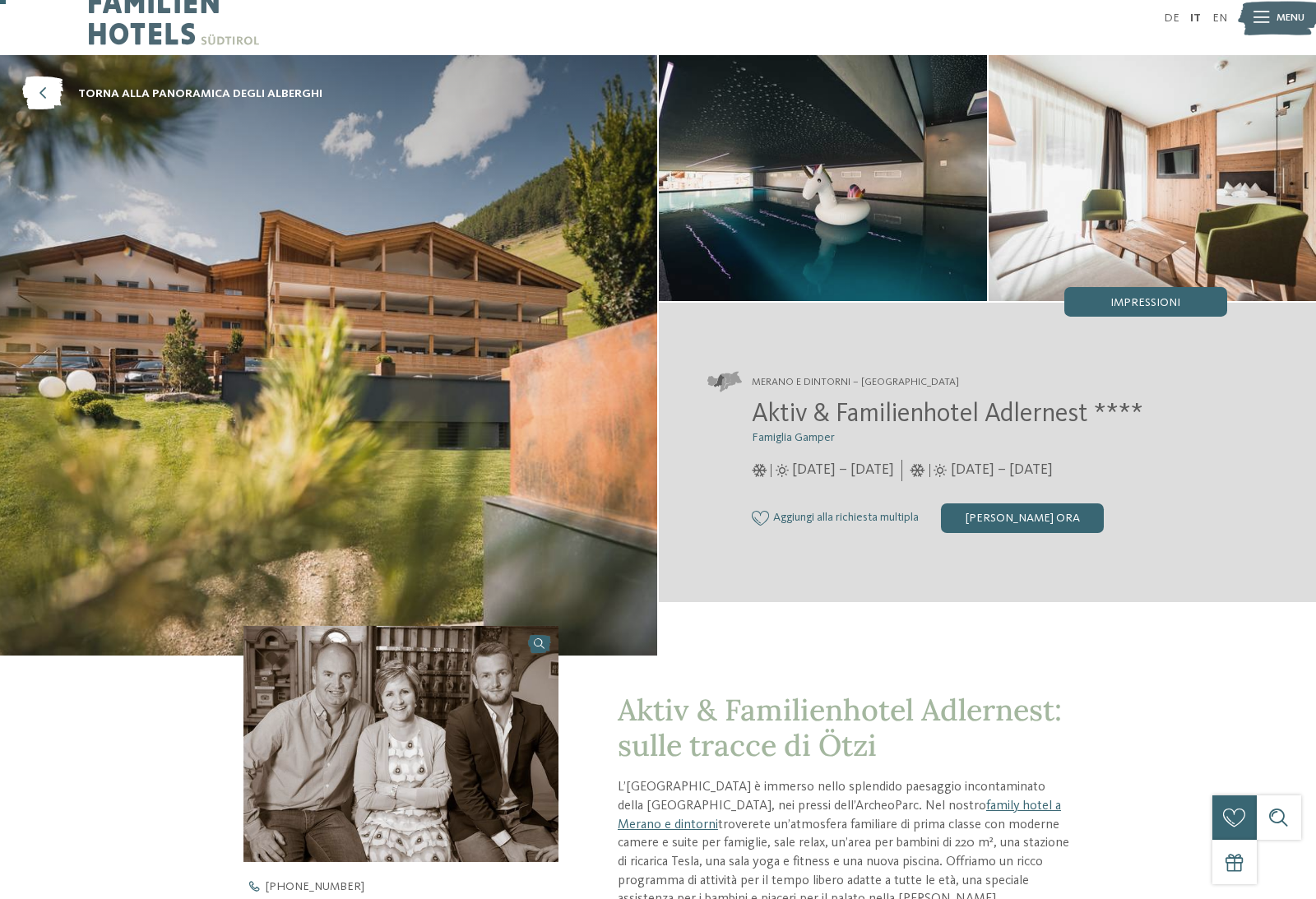
scroll to position [17, 0]
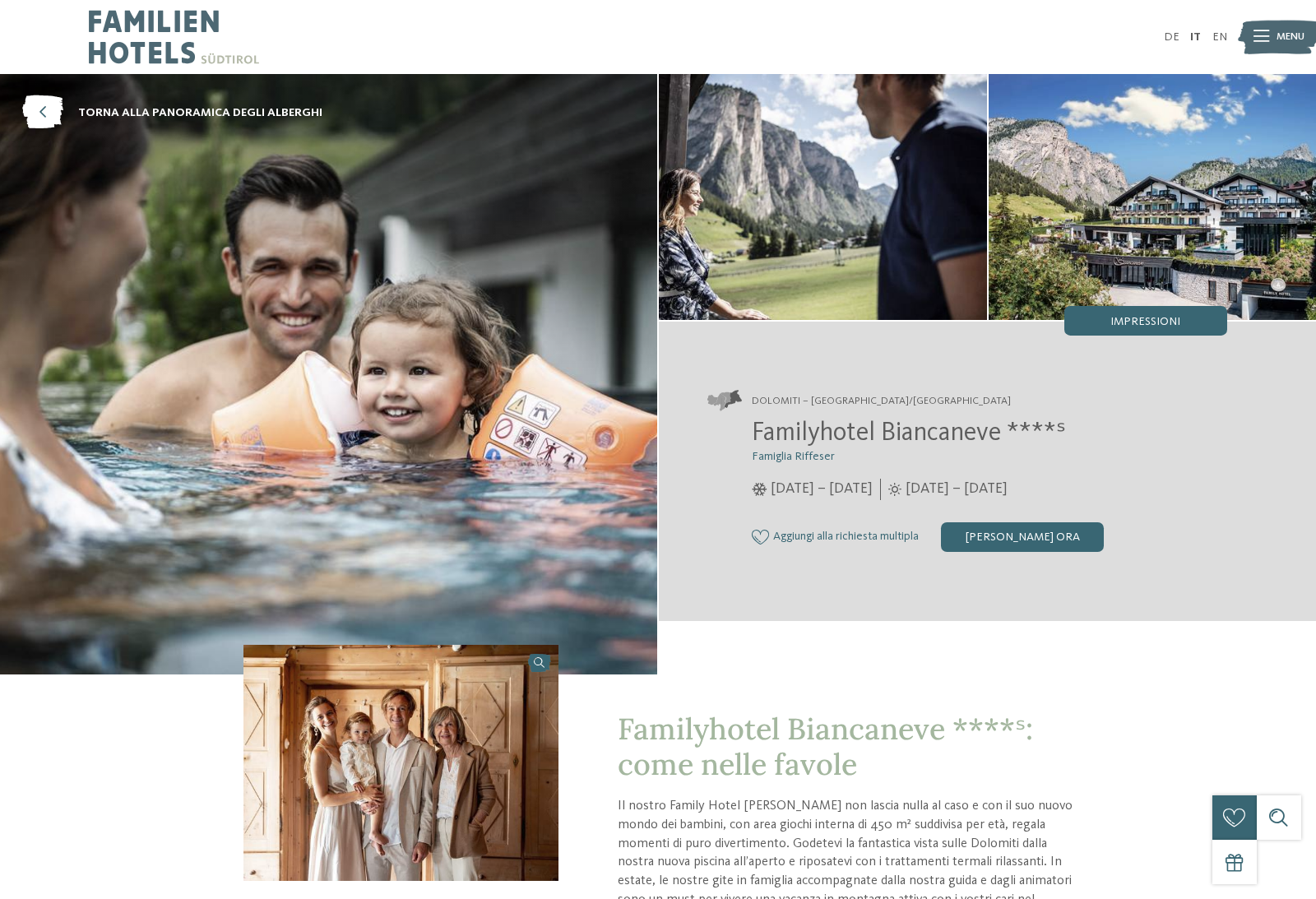
click at [1048, 540] on div "Richiedi ora" at bounding box center [1022, 537] width 163 height 30
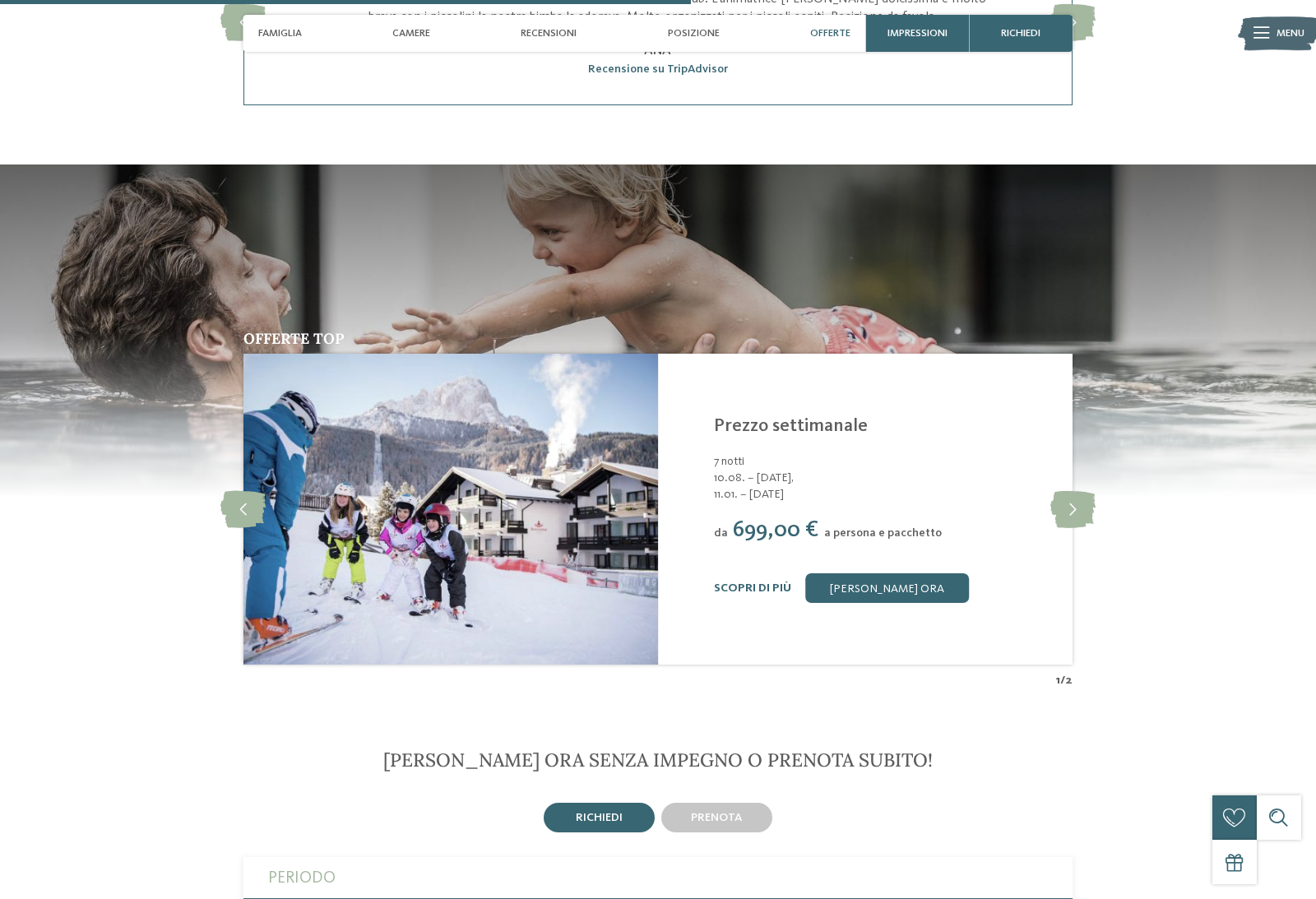
scroll to position [2074, 0]
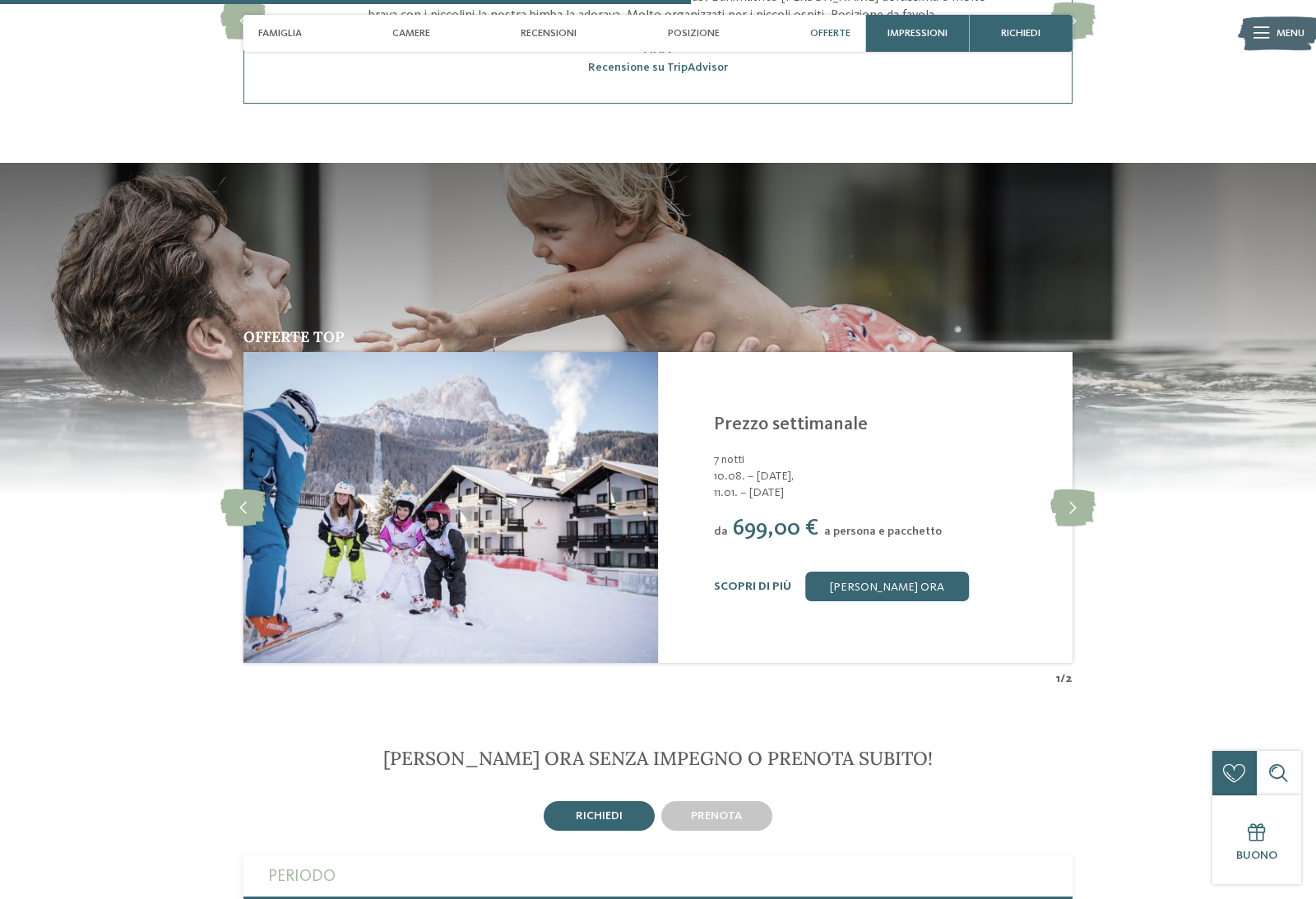
click at [1074, 526] on icon at bounding box center [1073, 507] width 46 height 37
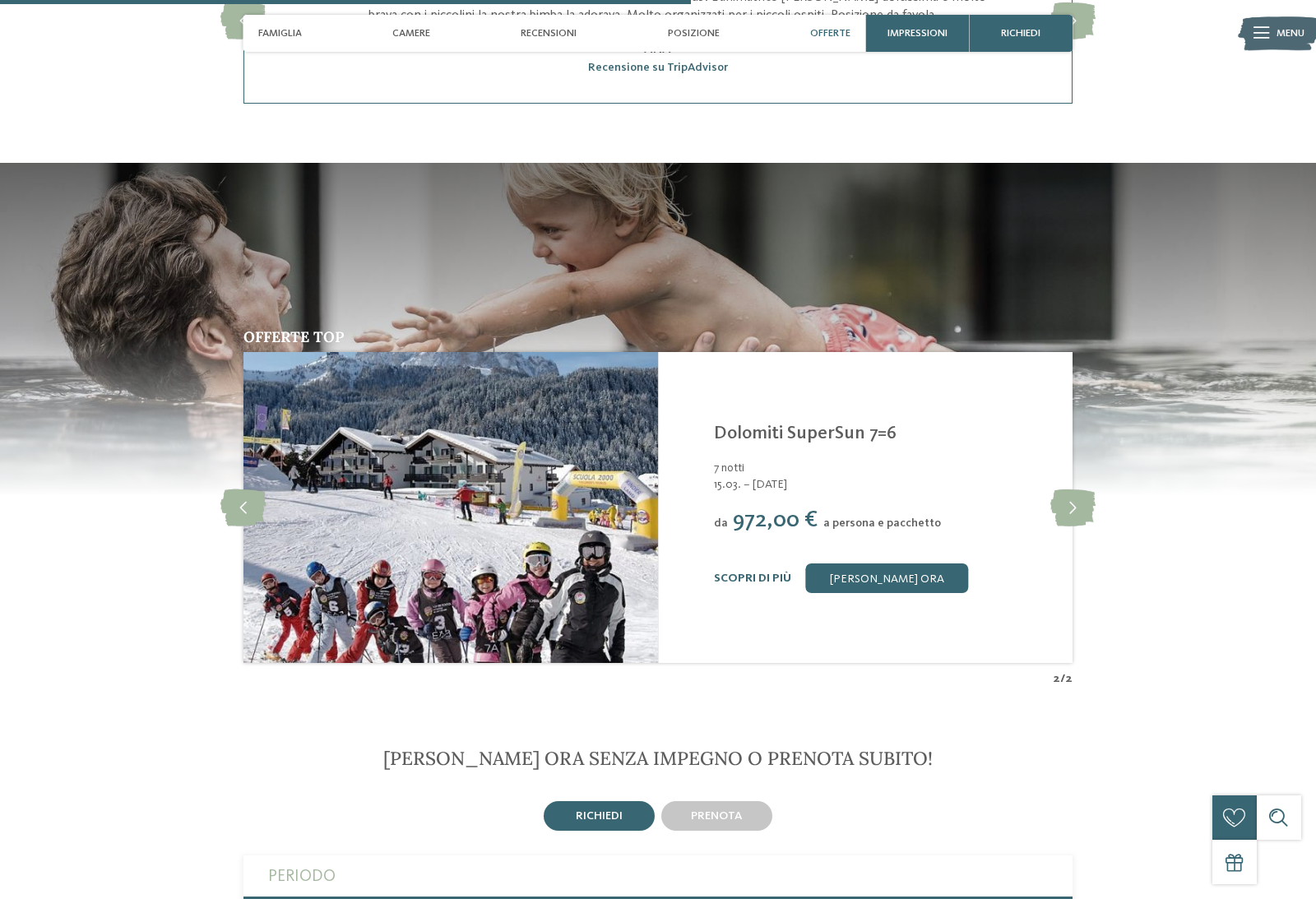
click at [1064, 526] on icon at bounding box center [1073, 507] width 46 height 37
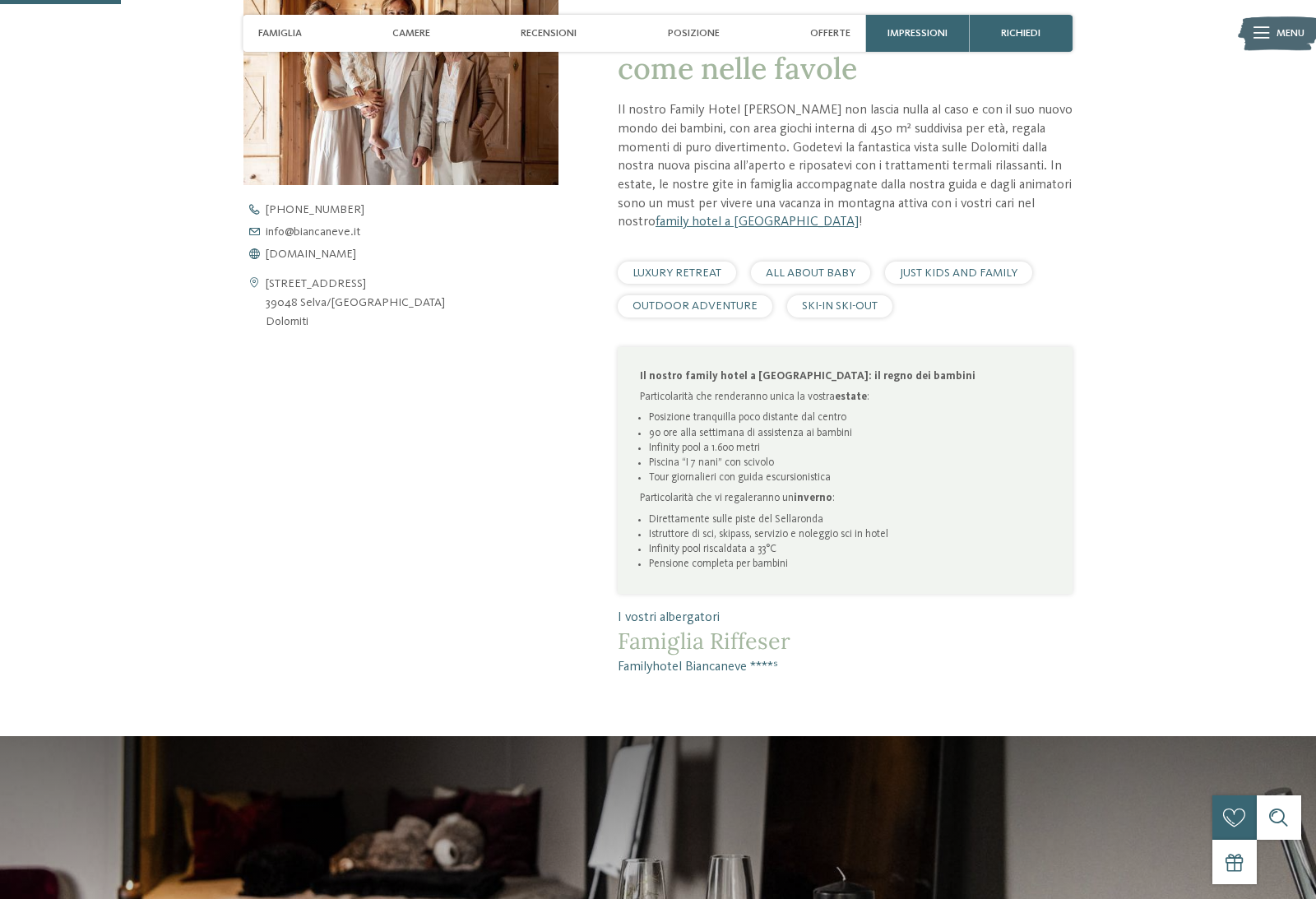
scroll to position [0, 0]
